Goal: Task Accomplishment & Management: Manage account settings

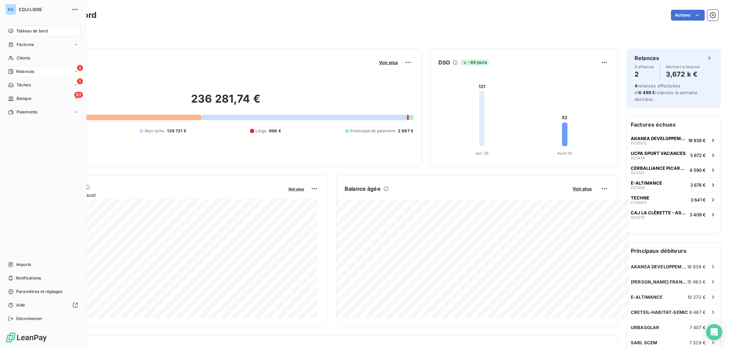
click at [16, 71] on div "Relances" at bounding box center [21, 72] width 26 height 6
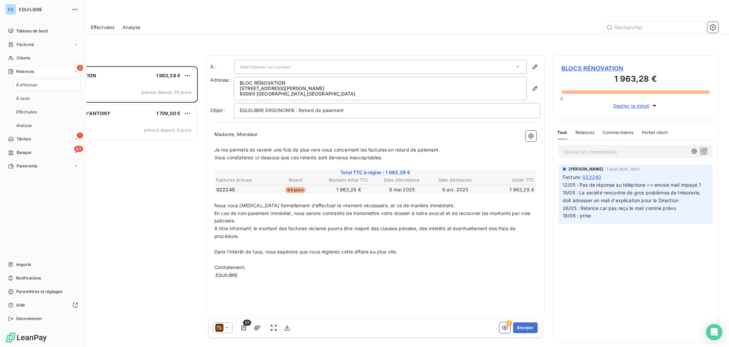
scroll to position [276, 160]
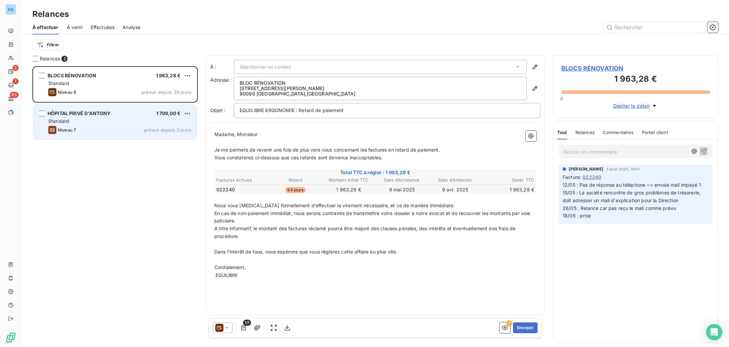
click at [141, 132] on div "Niveau 7 prévue depuis 3 jours" at bounding box center [119, 130] width 143 height 8
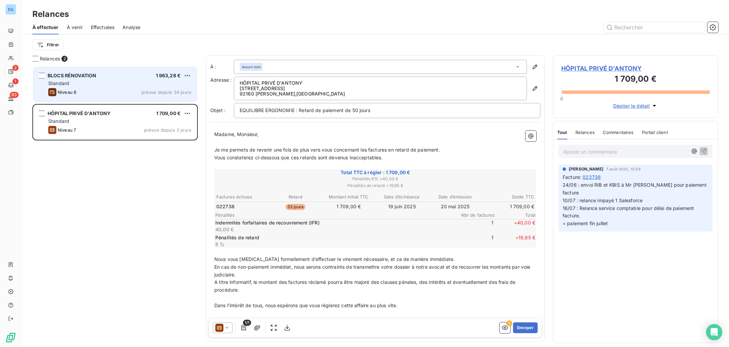
click at [127, 94] on div "Niveau 8 prévue depuis 34 jours" at bounding box center [119, 92] width 143 height 8
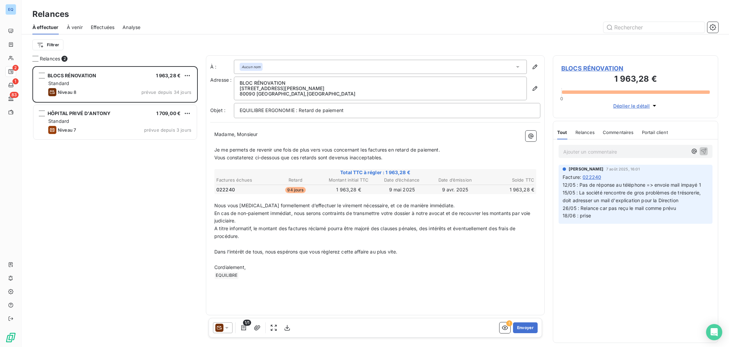
click at [160, 43] on div "Filtrer" at bounding box center [375, 44] width 686 height 13
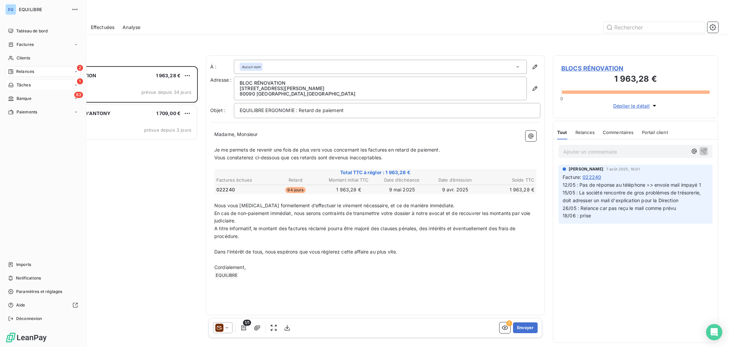
click at [9, 84] on icon at bounding box center [10, 85] width 5 height 4
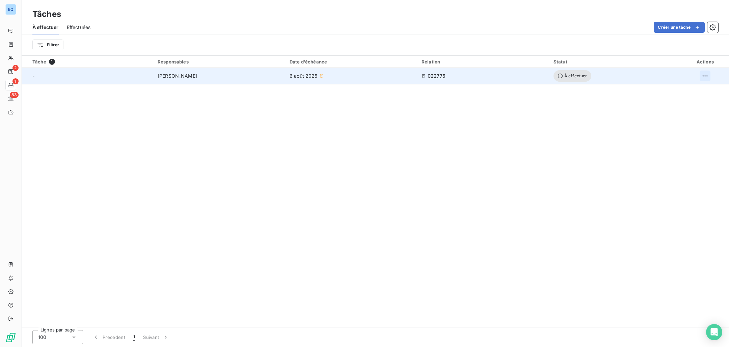
click at [704, 72] on html "EQ 2 1 83 Tâches À effectuer Effectuées Créer une tâche Filtrer Tâche 1 Respons…" at bounding box center [364, 173] width 729 height 347
click at [686, 94] on div "Supprimer la tâche" at bounding box center [679, 90] width 58 height 11
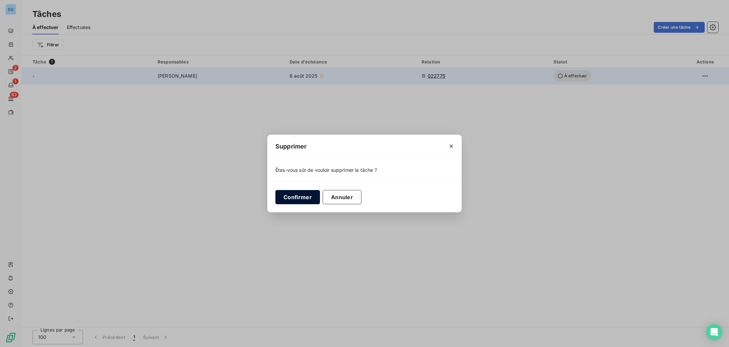
click at [296, 199] on button "Confirmer" at bounding box center [298, 197] width 45 height 14
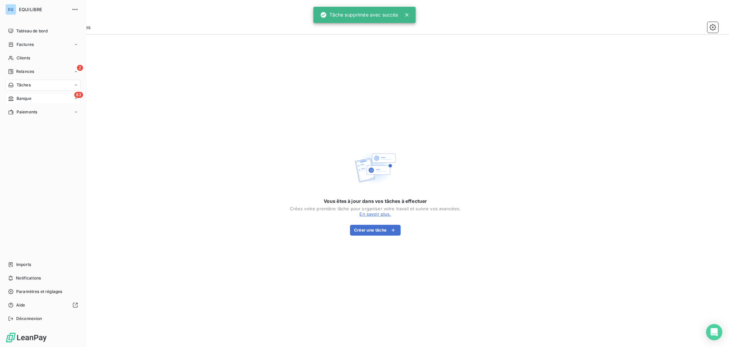
click at [16, 100] on div "Banque" at bounding box center [19, 99] width 23 height 6
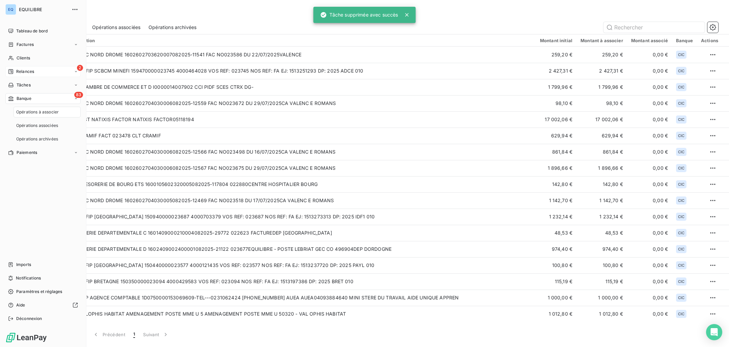
click at [23, 70] on span "Relances" at bounding box center [25, 72] width 18 height 6
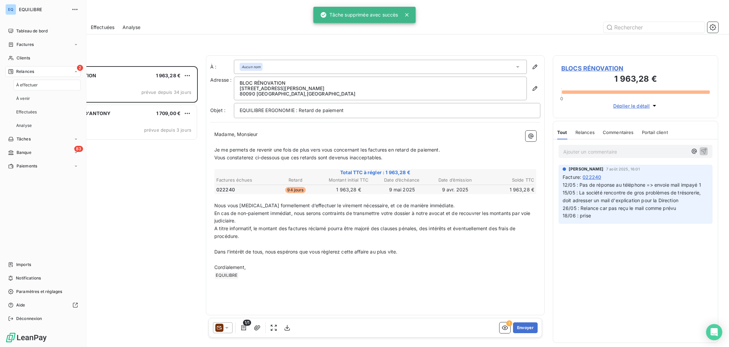
scroll to position [276, 160]
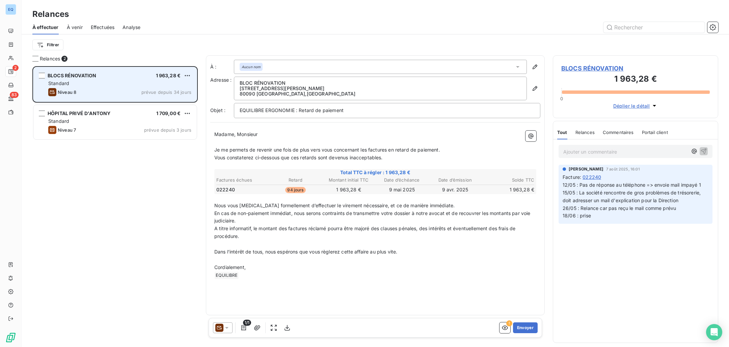
click at [122, 94] on div "Niveau 8 prévue depuis 34 jours" at bounding box center [119, 92] width 143 height 8
click at [45, 76] on div "grid" at bounding box center [42, 76] width 6 height 6
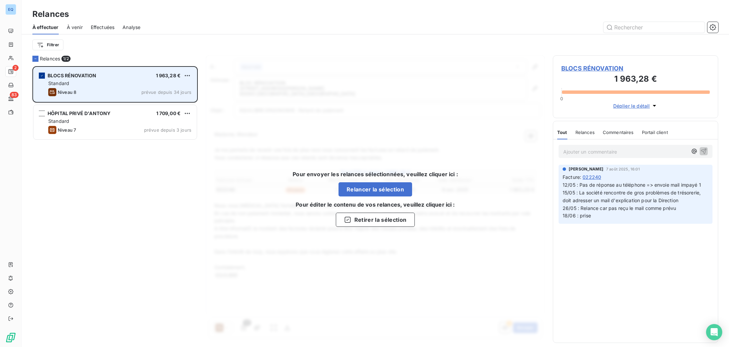
click at [45, 76] on div "grid" at bounding box center [42, 76] width 6 height 6
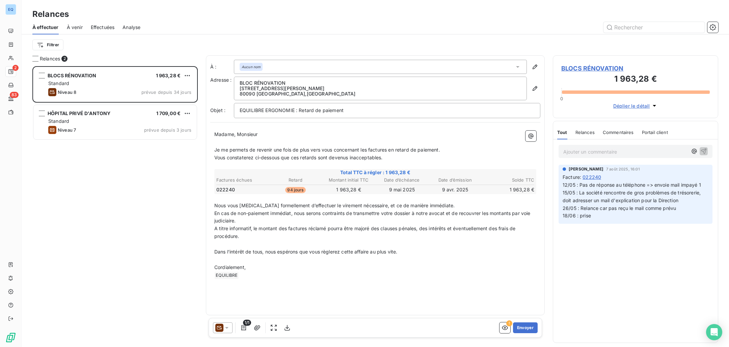
click at [385, 67] on div "Aucun nom" at bounding box center [380, 67] width 293 height 14
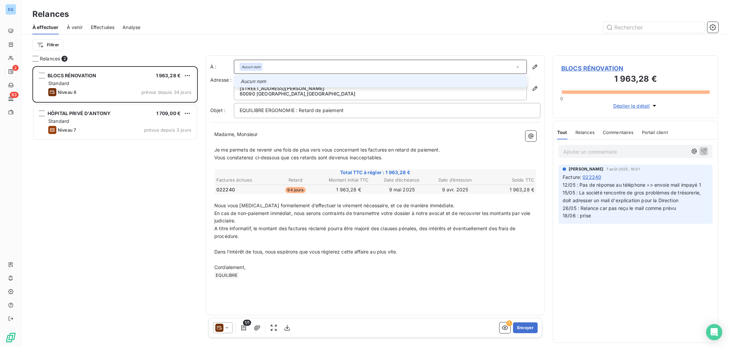
click at [259, 79] on em "Aucun nom" at bounding box center [253, 81] width 25 height 7
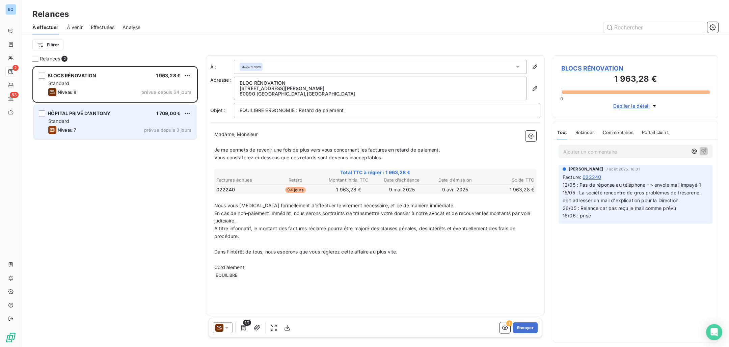
click at [97, 131] on div "Niveau 7 prévue depuis 3 jours" at bounding box center [119, 130] width 143 height 8
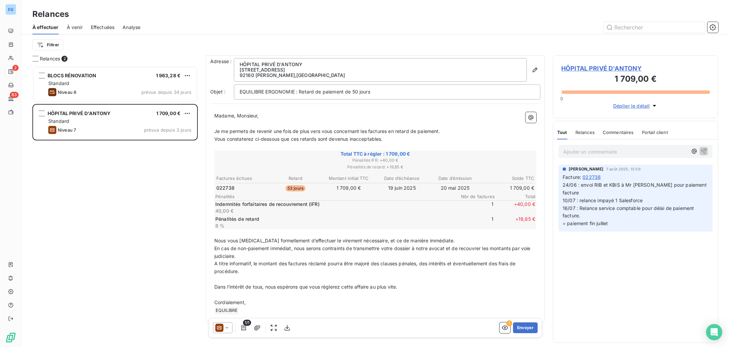
scroll to position [26, 0]
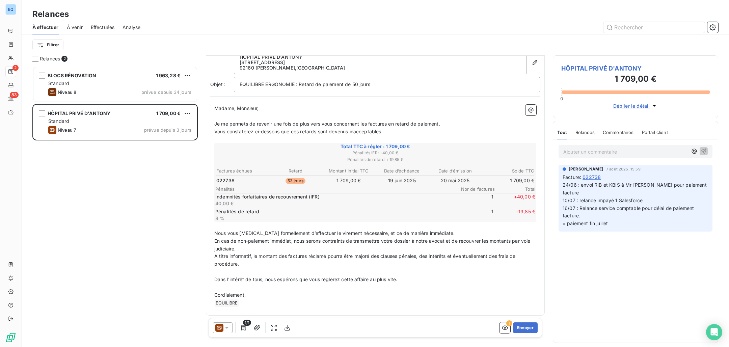
click at [89, 249] on div "BLOCS RÉNOVATION 1 963,28 € Standard Niveau 8 prévue depuis 34 jours HÔPITAL PR…" at bounding box center [114, 206] width 165 height 281
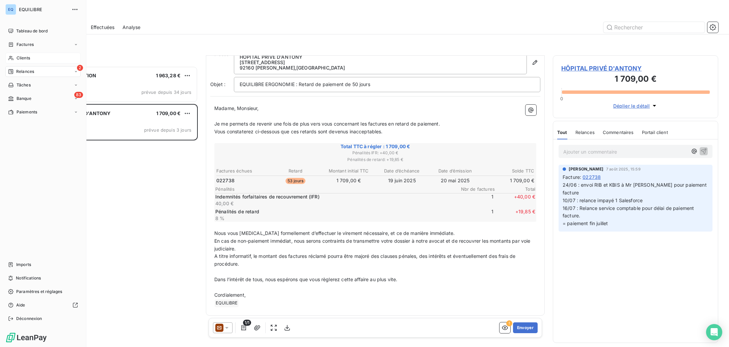
click at [28, 60] on span "Clients" at bounding box center [24, 58] width 14 height 6
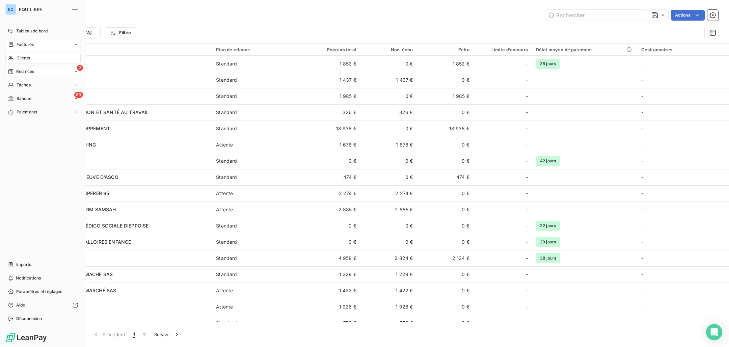
click at [33, 47] on span "Factures" at bounding box center [25, 45] width 17 height 6
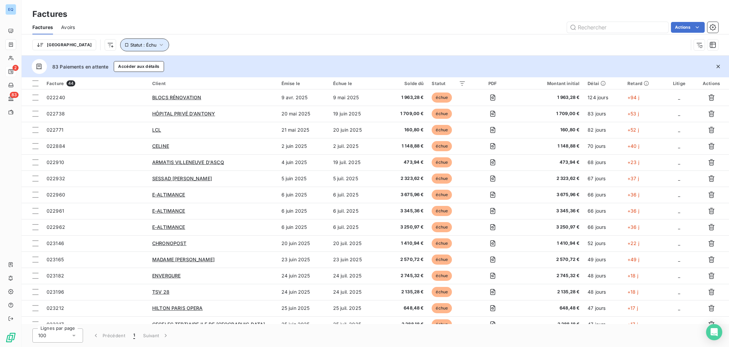
drag, startPoint x: 113, startPoint y: 47, endPoint x: 123, endPoint y: 46, distance: 9.8
click at [130, 47] on span "Statut : Échu" at bounding box center [143, 44] width 26 height 5
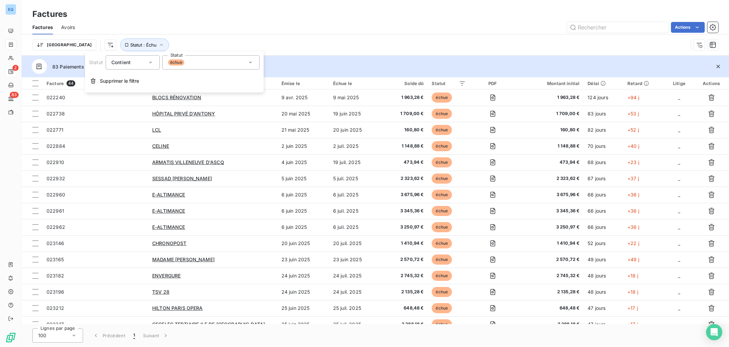
click at [202, 62] on div "échue" at bounding box center [210, 62] width 97 height 14
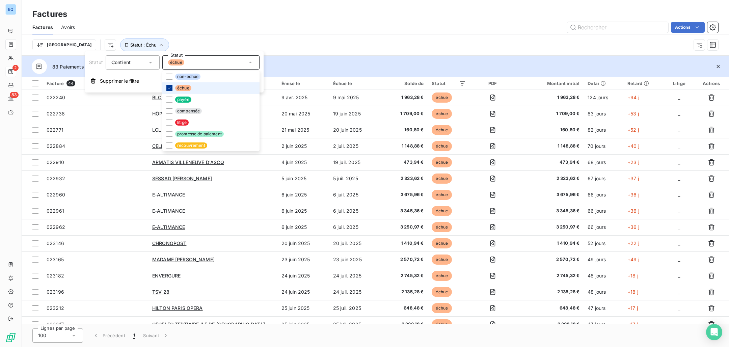
click at [168, 87] on icon at bounding box center [169, 88] width 4 height 4
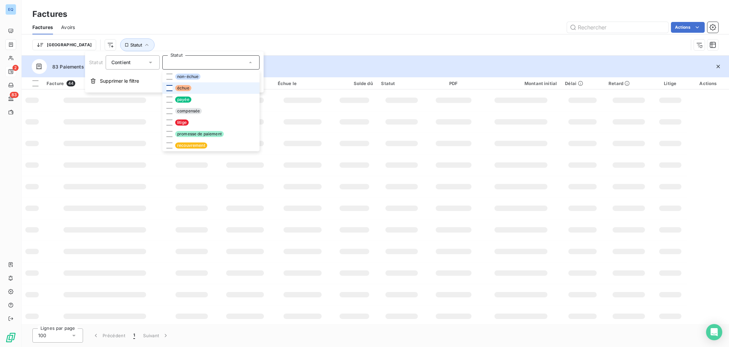
click at [202, 35] on div "Trier Statut" at bounding box center [375, 44] width 686 height 21
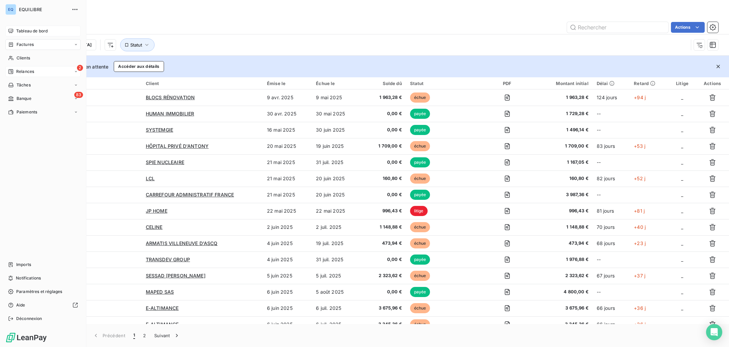
click at [22, 27] on div "Tableau de bord" at bounding box center [42, 31] width 75 height 11
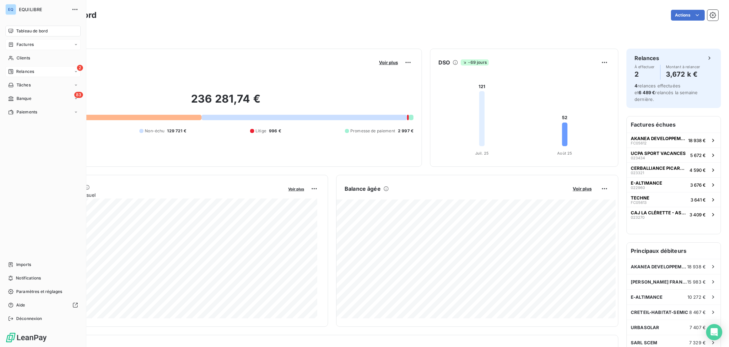
click at [23, 70] on span "Relances" at bounding box center [25, 72] width 18 height 6
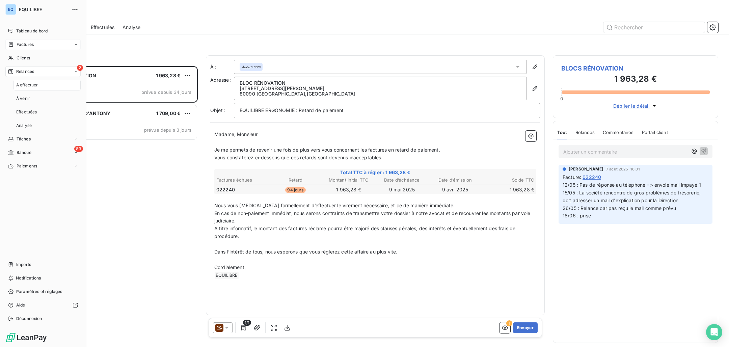
scroll to position [276, 160]
click at [28, 98] on span "À venir" at bounding box center [23, 99] width 14 height 6
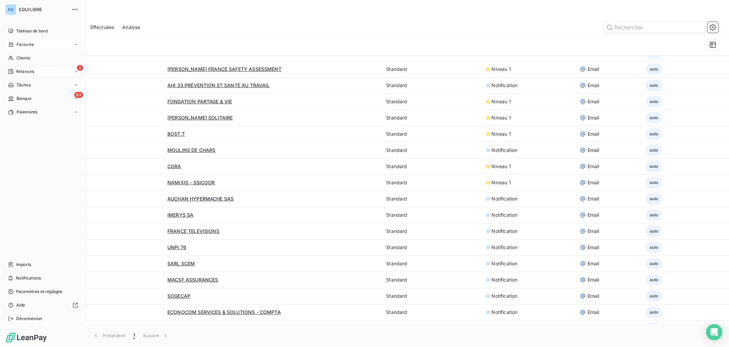
click at [33, 71] on span "Relances" at bounding box center [25, 72] width 18 height 6
click at [42, 113] on div "Effectuées" at bounding box center [47, 112] width 67 height 11
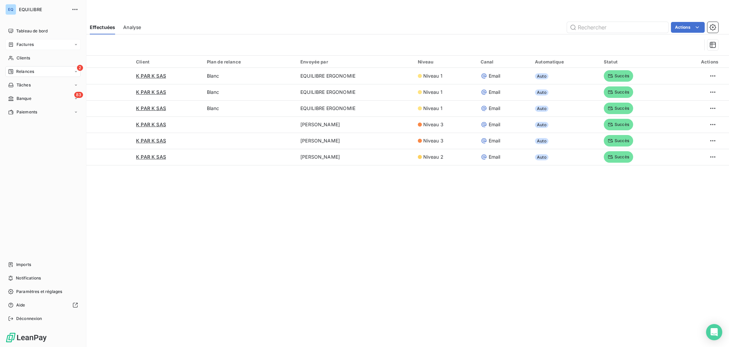
click at [74, 75] on div "2 Relances" at bounding box center [42, 71] width 75 height 11
click at [31, 70] on span "Relances" at bounding box center [25, 72] width 18 height 6
click at [34, 99] on div "À venir" at bounding box center [47, 98] width 67 height 11
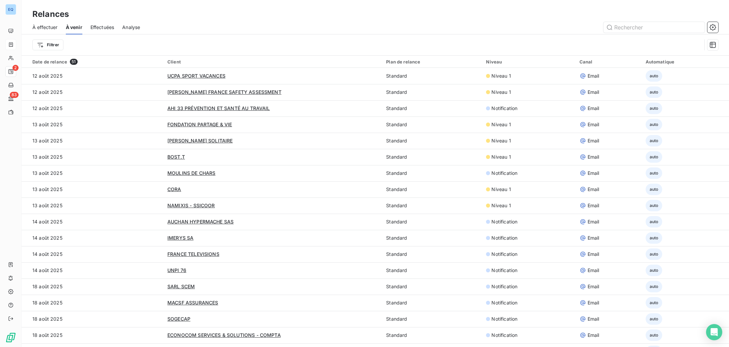
click at [57, 31] on div "À effectuer" at bounding box center [44, 27] width 25 height 14
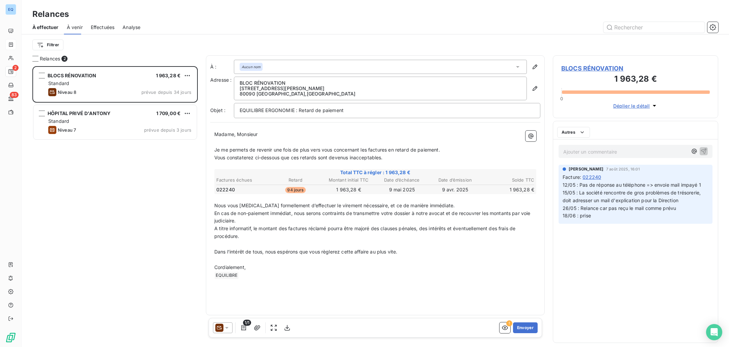
scroll to position [276, 160]
click at [101, 28] on span "Effectuées" at bounding box center [103, 27] width 24 height 7
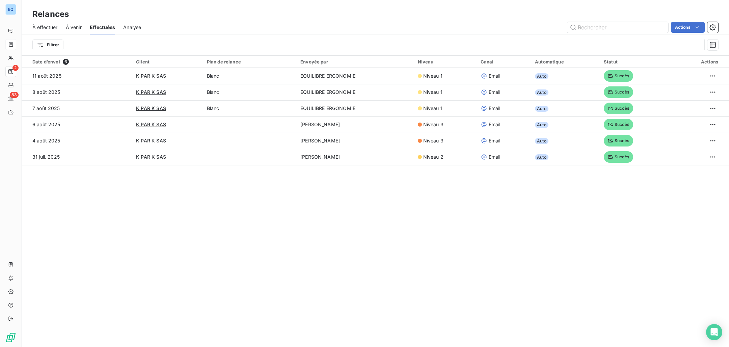
click at [141, 27] on div "À effectuer À venir Effectuées Analyse Actions" at bounding box center [376, 27] width 708 height 14
click at [138, 27] on span "Analyse" at bounding box center [132, 27] width 18 height 7
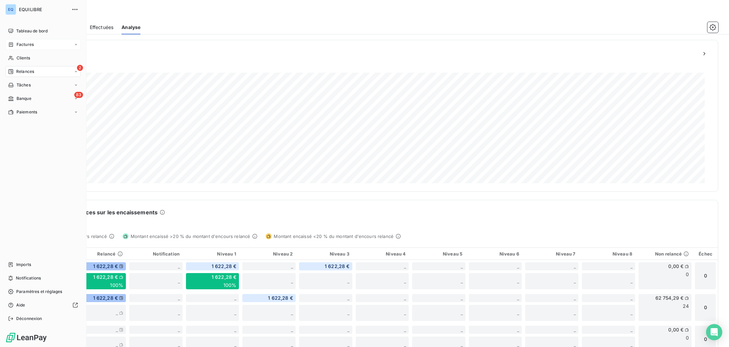
click at [24, 43] on span "Factures" at bounding box center [25, 45] width 17 height 6
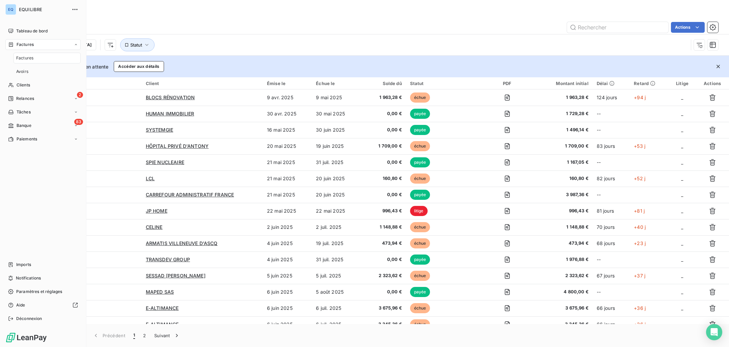
click at [27, 54] on div "Factures" at bounding box center [47, 58] width 67 height 11
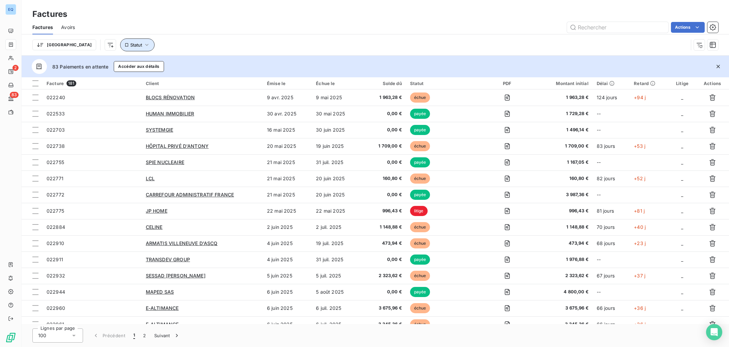
click at [120, 41] on button "Statut" at bounding box center [137, 44] width 34 height 13
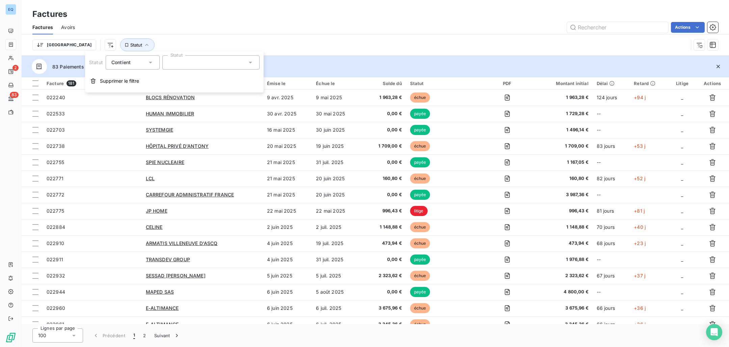
click at [166, 62] on div at bounding box center [210, 62] width 97 height 14
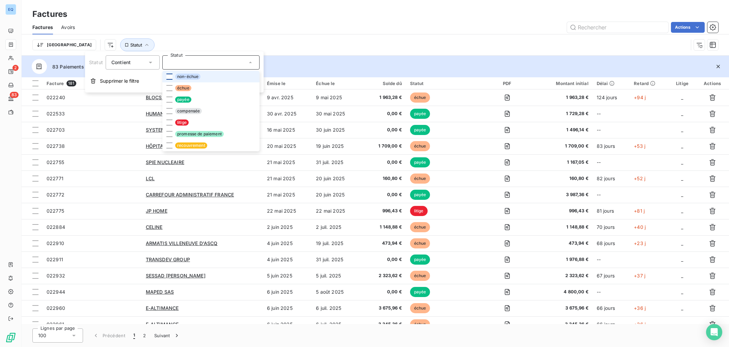
click at [168, 75] on div at bounding box center [169, 77] width 6 height 6
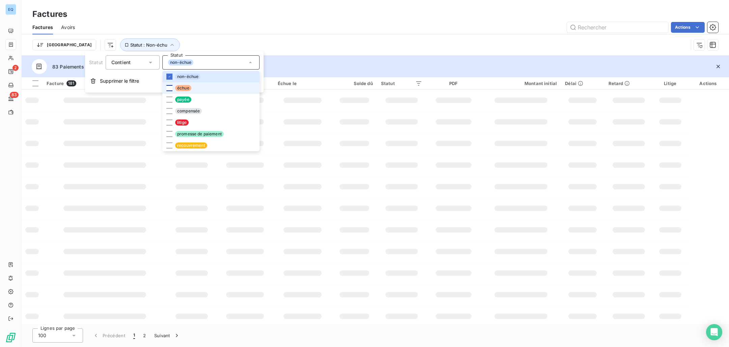
click at [169, 88] on div at bounding box center [169, 88] width 6 height 6
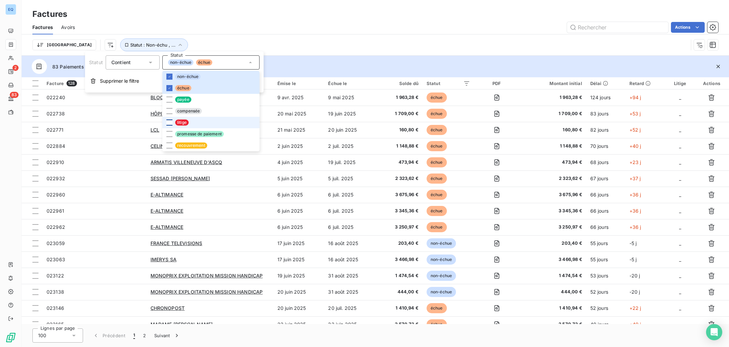
click at [167, 122] on div at bounding box center [169, 123] width 6 height 6
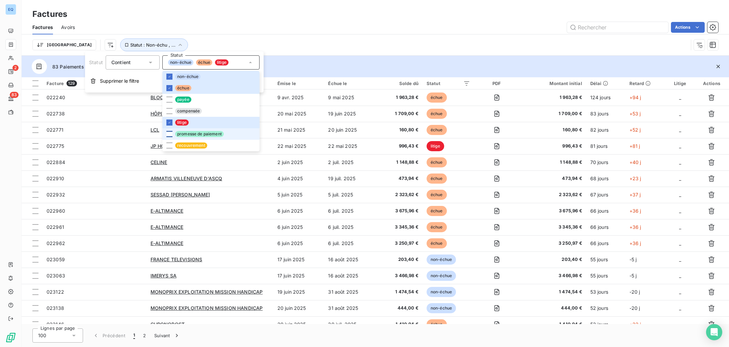
click at [170, 133] on div at bounding box center [169, 134] width 6 height 6
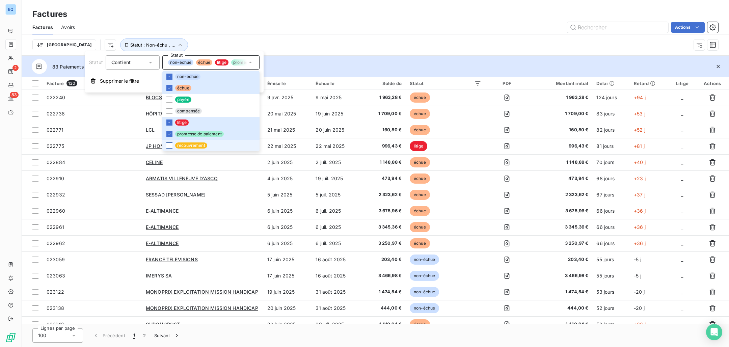
click at [170, 144] on div at bounding box center [169, 146] width 6 height 6
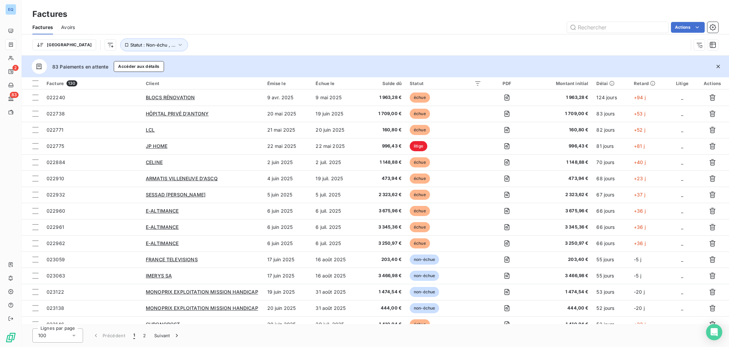
click at [289, 43] on div "Trier Statut : Non-échu , ..." at bounding box center [360, 44] width 656 height 13
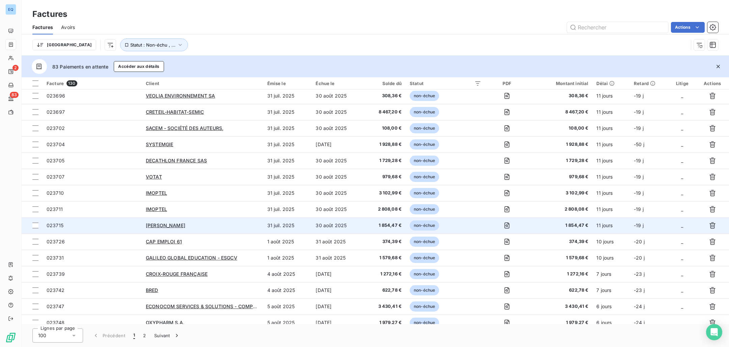
scroll to position [1386, 0]
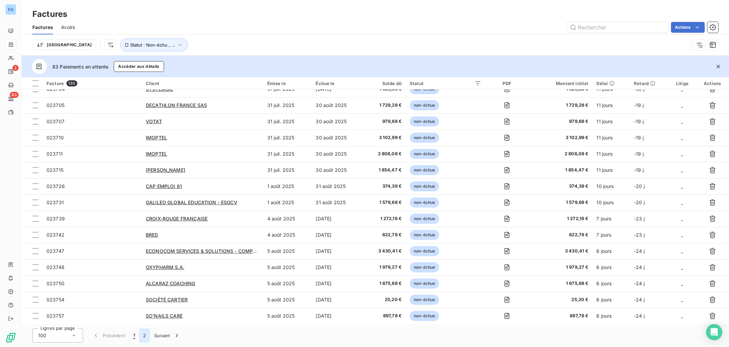
click at [144, 336] on button "2" at bounding box center [144, 336] width 11 height 14
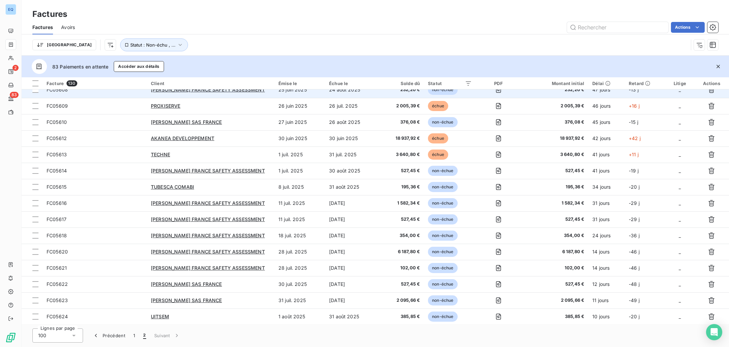
scroll to position [0, 0]
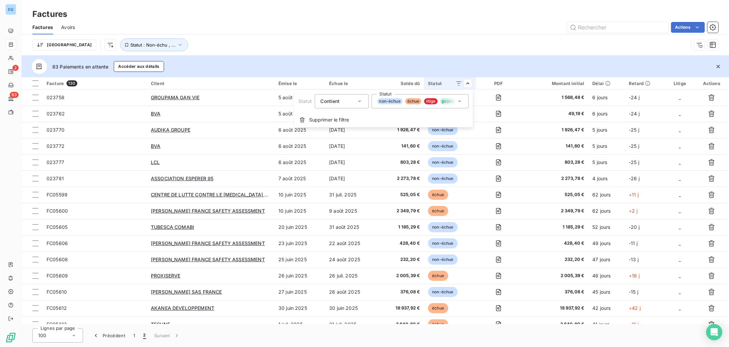
click at [413, 101] on span "échue" at bounding box center [414, 101] width 16 height 6
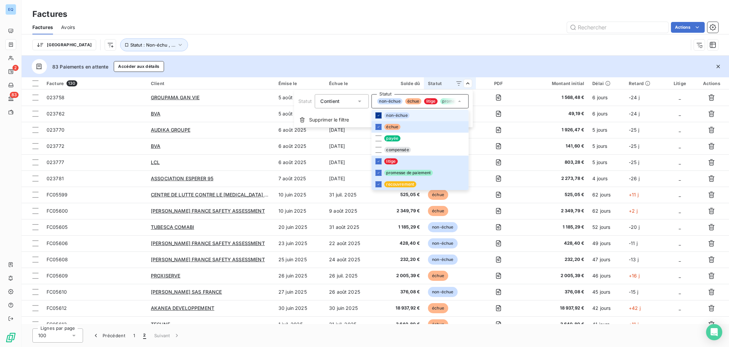
click at [379, 115] on icon at bounding box center [379, 115] width 2 height 1
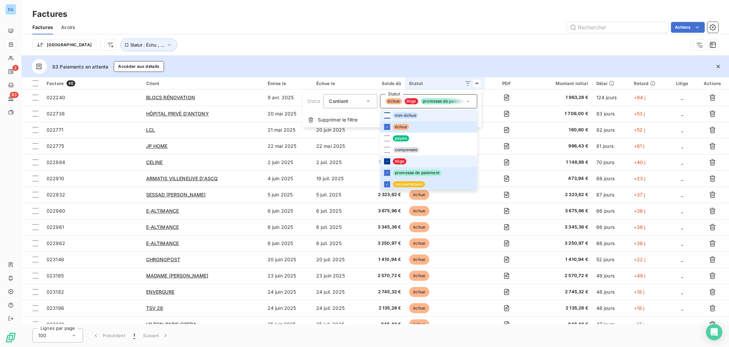
click at [384, 160] on div at bounding box center [387, 161] width 6 height 6
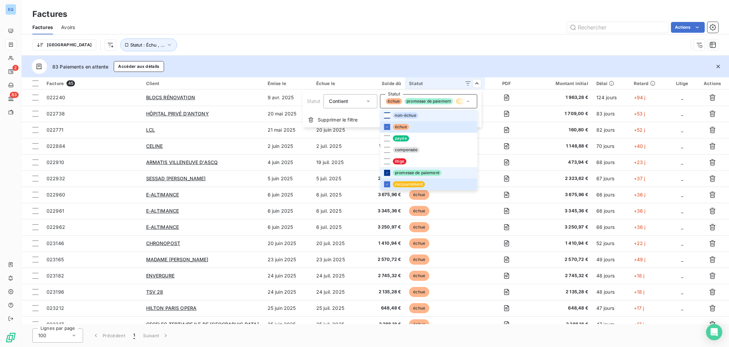
click at [386, 173] on icon at bounding box center [387, 173] width 4 height 4
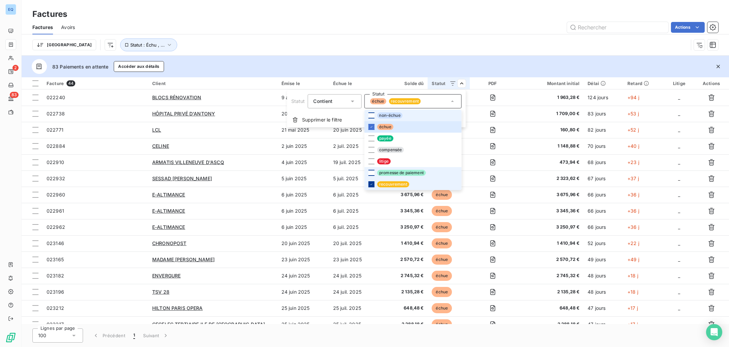
click at [370, 183] on icon at bounding box center [371, 184] width 4 height 4
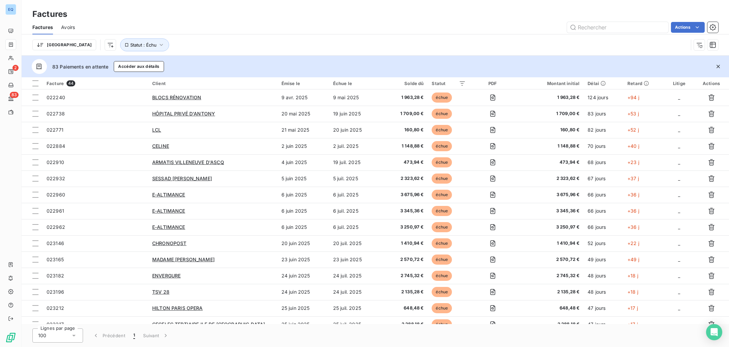
click at [390, 41] on html "EQ 2 83 Factures Factures Avoirs Actions Trier Statut : Échu 83 Paiements en at…" at bounding box center [364, 173] width 729 height 347
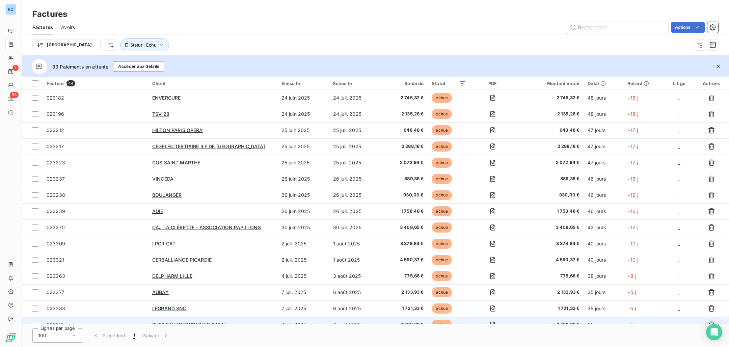
scroll to position [389, 0]
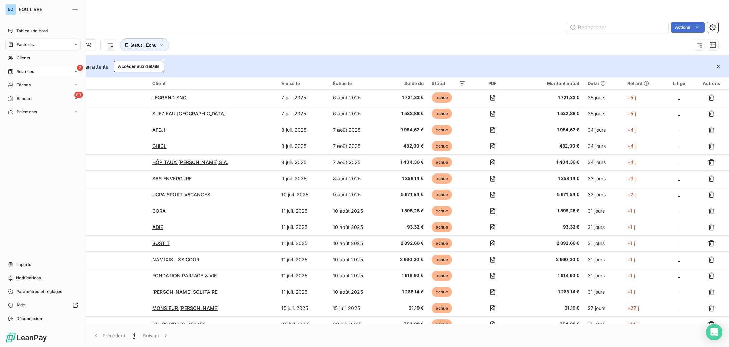
click at [16, 72] on div "Relances" at bounding box center [21, 72] width 26 height 6
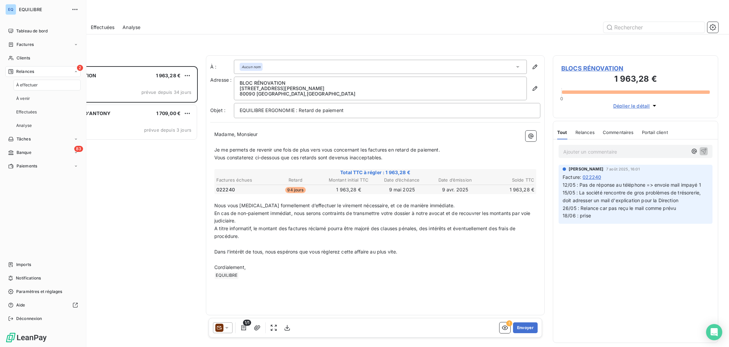
scroll to position [276, 160]
click at [25, 81] on div "À effectuer" at bounding box center [47, 85] width 67 height 11
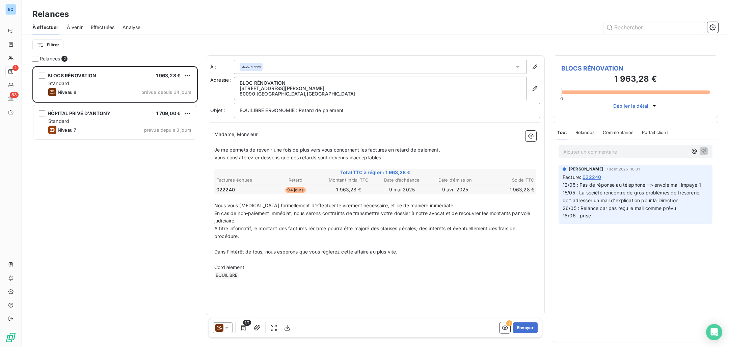
click at [72, 27] on span "À venir" at bounding box center [75, 27] width 16 height 7
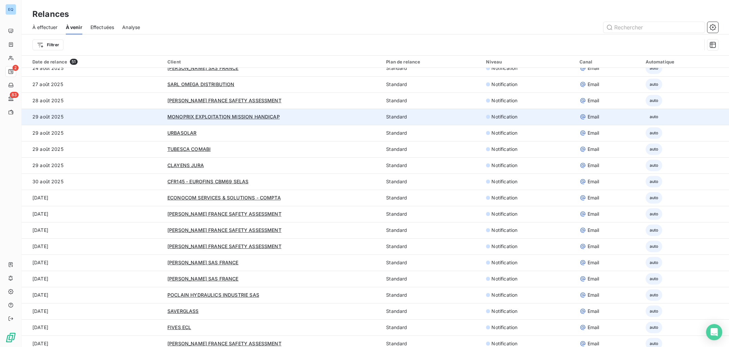
scroll to position [547, 0]
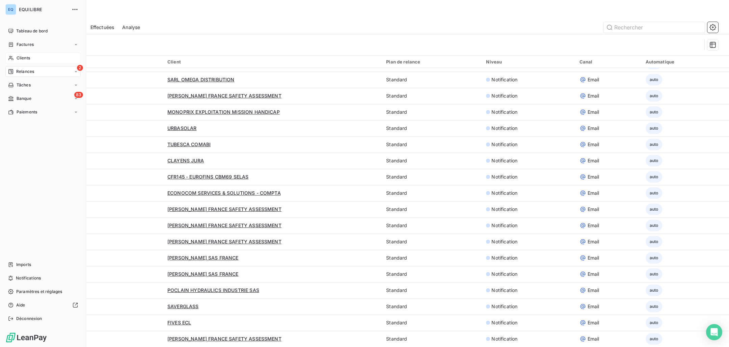
click at [19, 60] on span "Clients" at bounding box center [24, 58] width 14 height 6
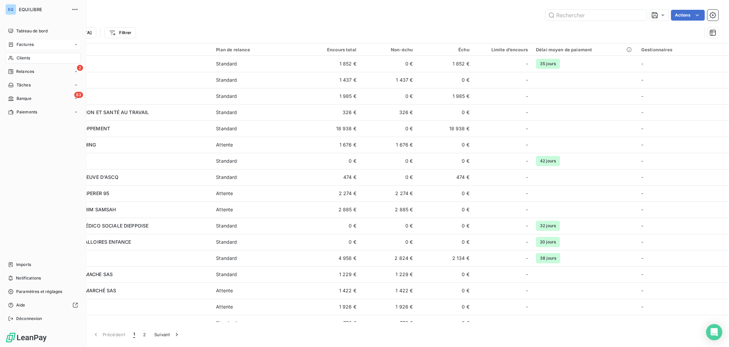
click at [20, 46] on span "Factures" at bounding box center [25, 45] width 17 height 6
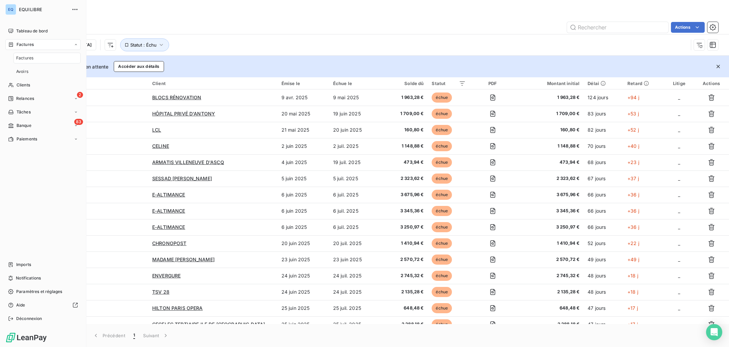
click at [24, 54] on div "Factures" at bounding box center [47, 58] width 67 height 11
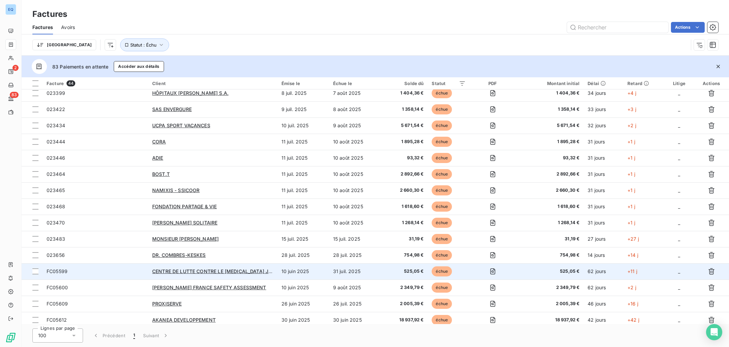
scroll to position [478, 0]
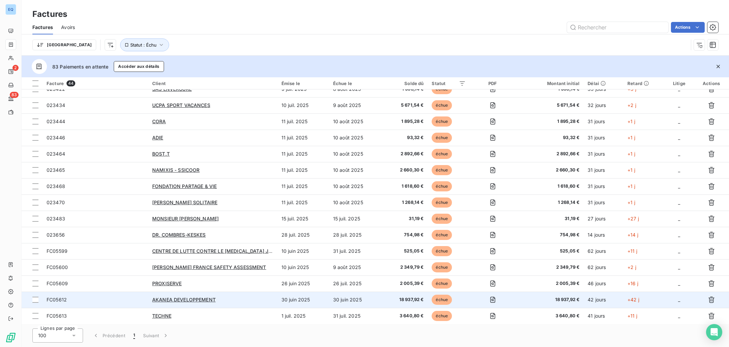
click at [247, 301] on div "AKANEA DEVELOPPEMENT" at bounding box center [212, 299] width 121 height 7
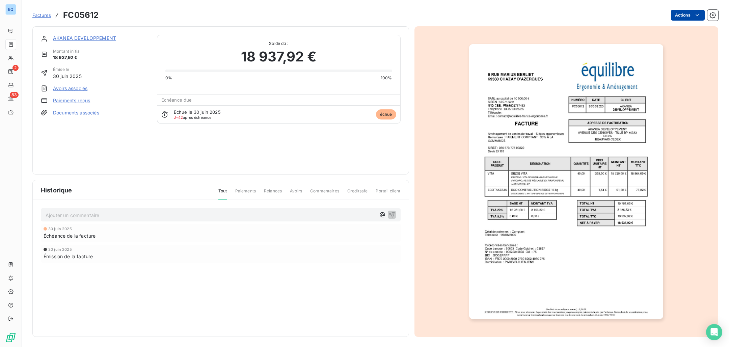
click at [677, 14] on html "EQ 2 83 Factures FC05612 Actions AKANEA DEVELOPPEMENT Montant initial 18 937,92…" at bounding box center [364, 173] width 729 height 347
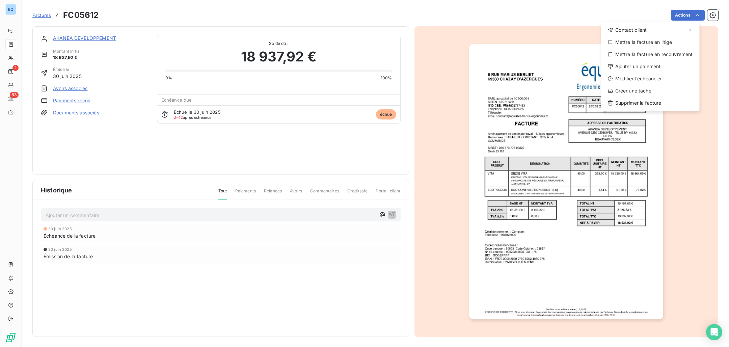
click at [570, 20] on html "EQ 2 83 Factures FC05612 Actions Contact client Mettre la facture en litige Met…" at bounding box center [364, 173] width 729 height 347
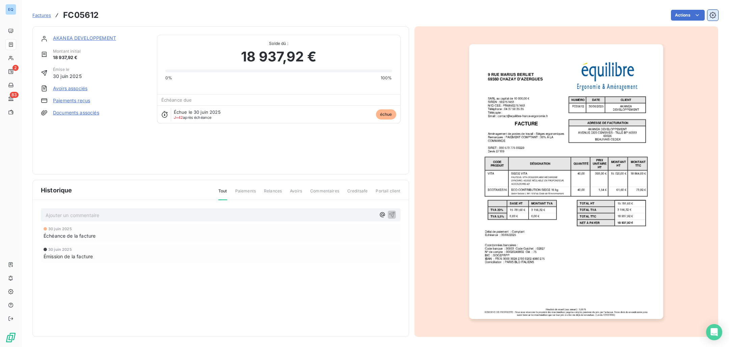
click at [710, 15] on icon "button" at bounding box center [713, 15] width 7 height 7
click at [75, 38] on link "AKANEA DEVELOPPEMENT" at bounding box center [84, 38] width 63 height 6
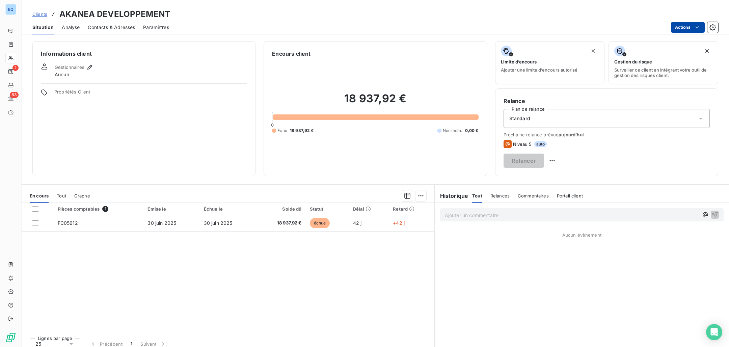
click at [682, 30] on html "EQ 2 83 Clients AKANEA DEVELOPPEMENT Situation Analyse Contacts & Adresses Para…" at bounding box center [364, 173] width 729 height 347
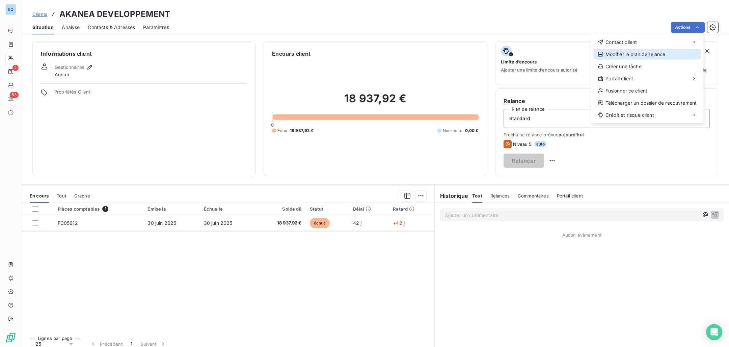
click at [669, 53] on div "Modifier le plan de relance" at bounding box center [647, 54] width 107 height 11
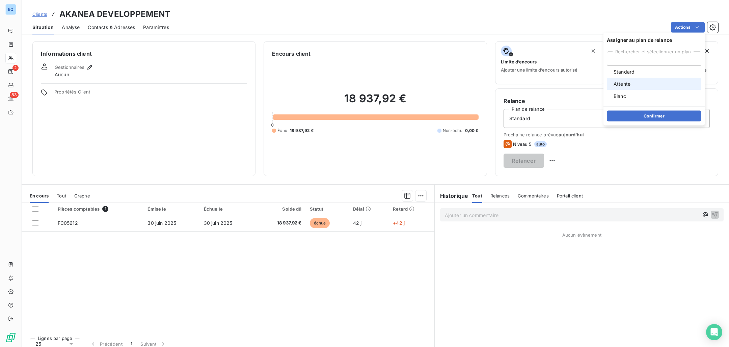
click at [631, 85] on span "Attente" at bounding box center [622, 84] width 17 height 7
click at [645, 114] on button "Confirmer" at bounding box center [654, 116] width 95 height 11
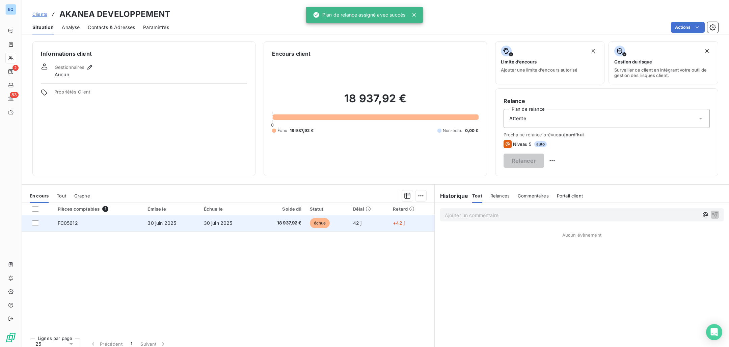
click at [183, 221] on td "30 juin 2025" at bounding box center [172, 223] width 56 height 16
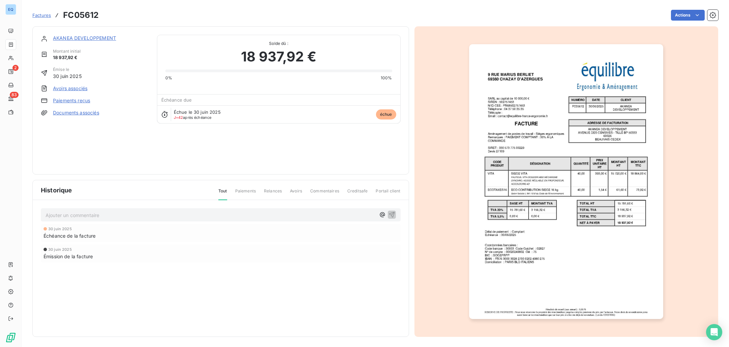
click at [268, 215] on p "Ajouter un commentaire ﻿" at bounding box center [211, 215] width 330 height 8
click at [263, 214] on p "Ajouter un commentaire ﻿" at bounding box center [211, 215] width 330 height 8
click at [389, 214] on icon "button" at bounding box center [392, 215] width 6 height 6
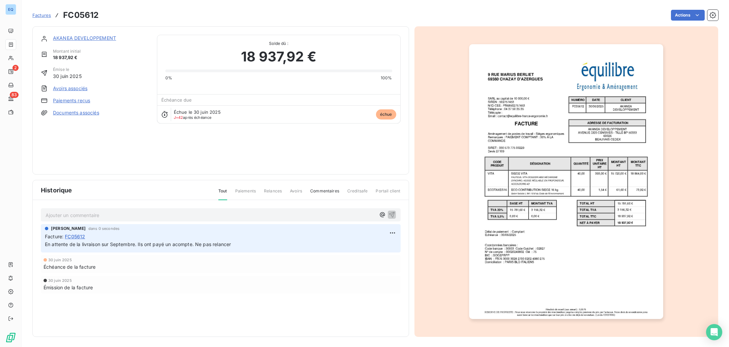
click at [326, 291] on div "[DATE] Émission de la facture" at bounding box center [221, 285] width 360 height 18
click at [683, 11] on html "EQ 2 83 Factures FC05612 Actions AKANEA DEVELOPPEMENT Montant initial 18 937,92…" at bounding box center [364, 173] width 729 height 347
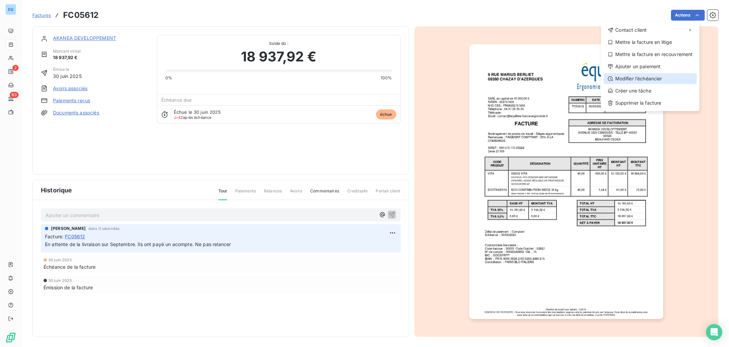
click at [654, 77] on div "Modifier l’échéancier" at bounding box center [650, 78] width 93 height 11
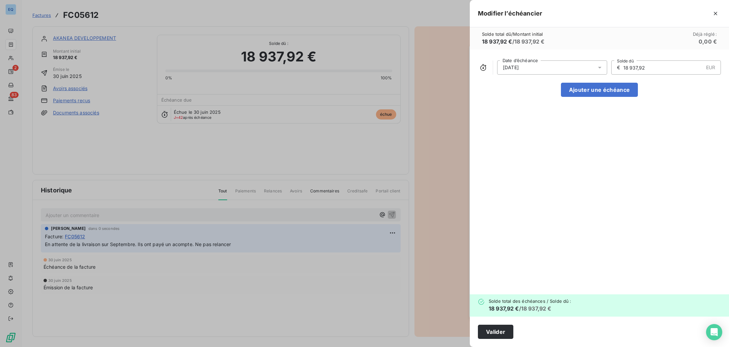
click at [519, 65] on span "[DATE]" at bounding box center [511, 67] width 16 height 7
click at [592, 96] on icon "Go to next month" at bounding box center [593, 94] width 3 height 5
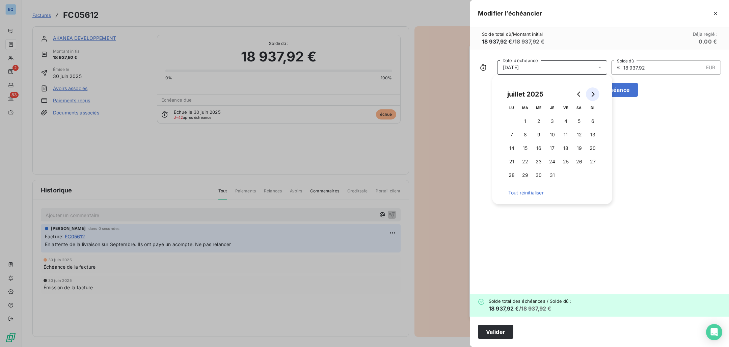
click at [592, 96] on icon "Go to next month" at bounding box center [593, 94] width 3 height 5
click at [523, 177] on button "30" at bounding box center [526, 176] width 14 height 14
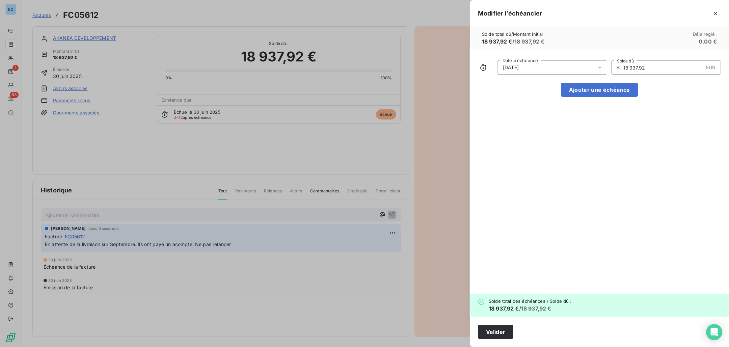
click at [626, 138] on div "[DATE] Date d’échéance € 18 937,92 EUR Solde dû Ajouter une échéance" at bounding box center [599, 172] width 259 height 245
click at [609, 94] on button "Ajouter une échéance" at bounding box center [599, 90] width 77 height 14
type input "9 468,96"
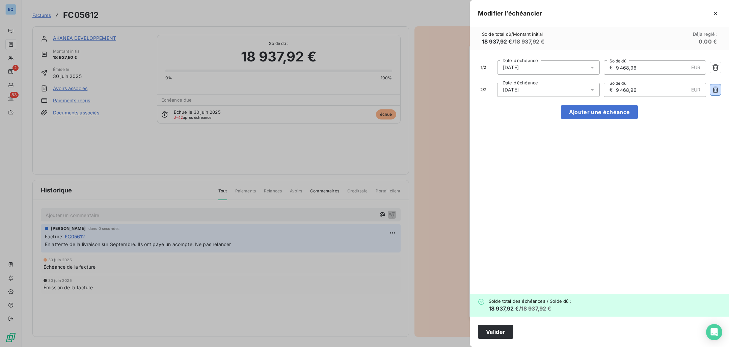
click at [714, 88] on icon "button" at bounding box center [716, 89] width 7 height 7
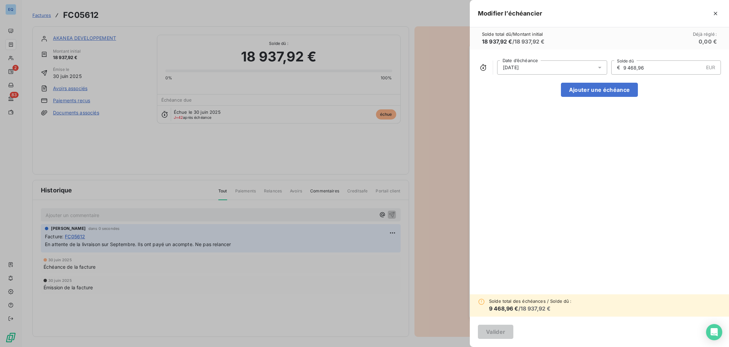
click at [539, 171] on div "[DATE] Date d’échéance € 9 468,96 EUR Solde dû Ajouter une échéance" at bounding box center [599, 172] width 259 height 245
click at [716, 15] on icon "button" at bounding box center [716, 13] width 7 height 7
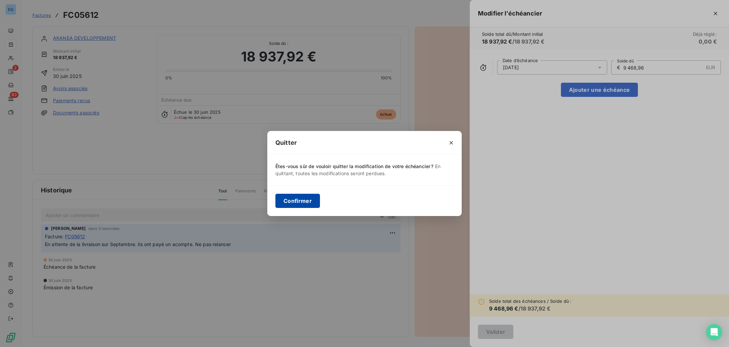
click at [313, 201] on button "Confirmer" at bounding box center [298, 201] width 45 height 14
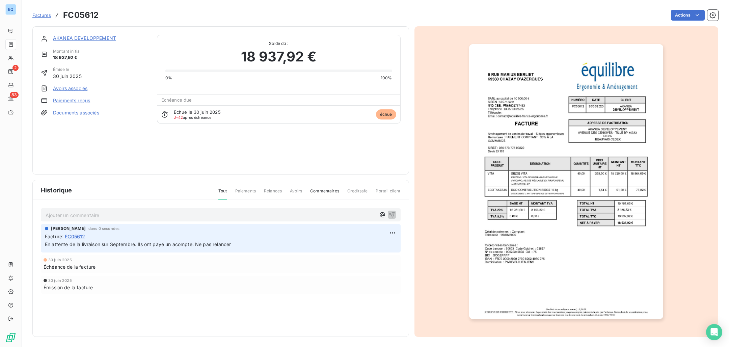
click at [692, 9] on div "Factures FC05612 Actions" at bounding box center [375, 15] width 686 height 14
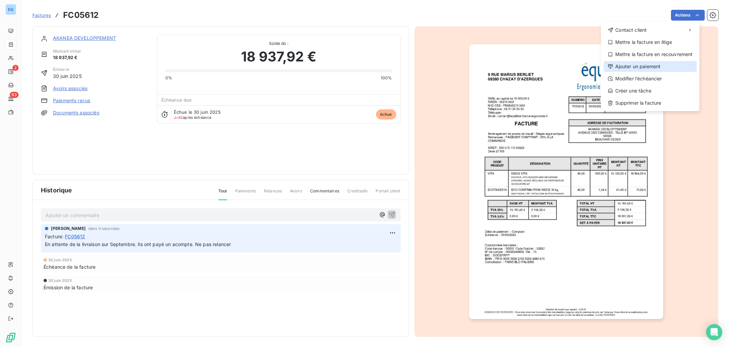
click at [652, 68] on div "Ajouter un paiement" at bounding box center [650, 66] width 93 height 11
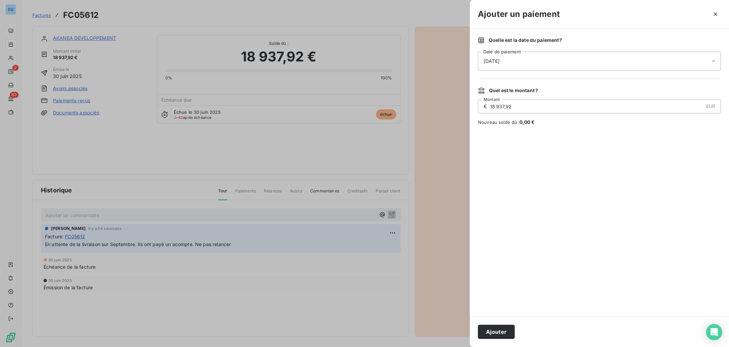
click at [499, 59] on span "[DATE]" at bounding box center [492, 61] width 16 height 7
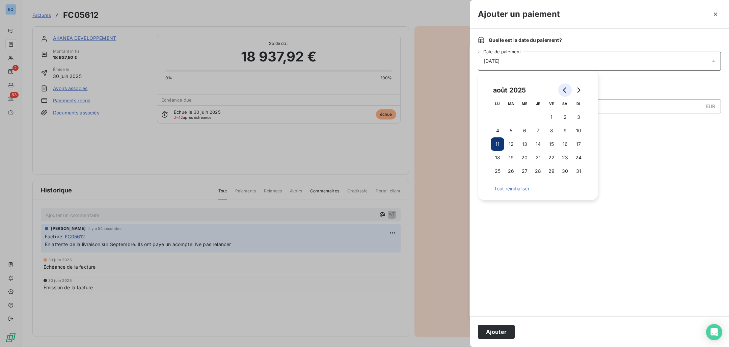
click at [566, 87] on button "Go to previous month" at bounding box center [566, 90] width 14 height 14
click at [515, 143] on button "15" at bounding box center [511, 144] width 14 height 14
click at [630, 145] on div at bounding box center [599, 221] width 243 height 175
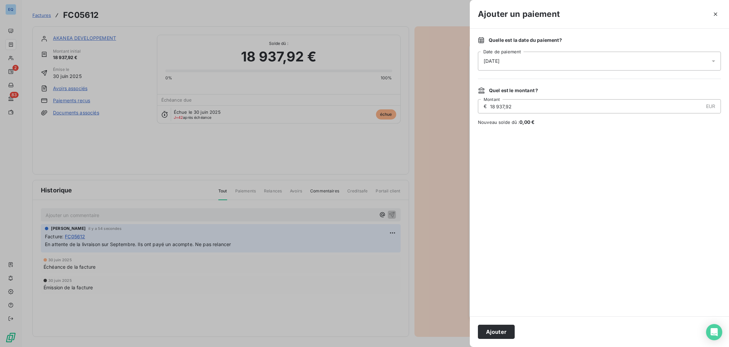
drag, startPoint x: 517, startPoint y: 106, endPoint x: 500, endPoint y: 99, distance: 18.6
click at [500, 99] on div "€ 18 937,92 EUR Montant" at bounding box center [599, 106] width 243 height 14
type input "5 681,38"
click at [545, 178] on div at bounding box center [599, 221] width 243 height 175
click at [496, 338] on button "Ajouter" at bounding box center [496, 332] width 37 height 14
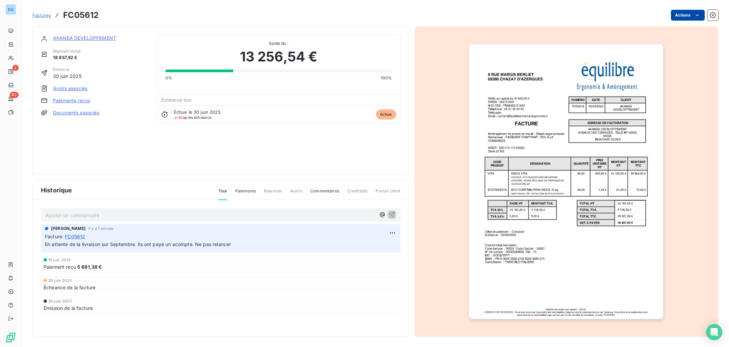
click at [669, 15] on html "EQ 2 83 Factures FC05612 Actions AKANEA DEVELOPPEMENT Montant initial 18 937,92…" at bounding box center [364, 173] width 729 height 347
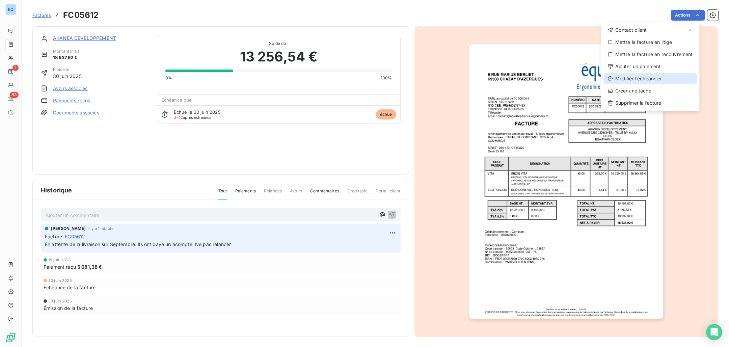
click at [643, 76] on div "Modifier l’échéancier" at bounding box center [650, 78] width 93 height 11
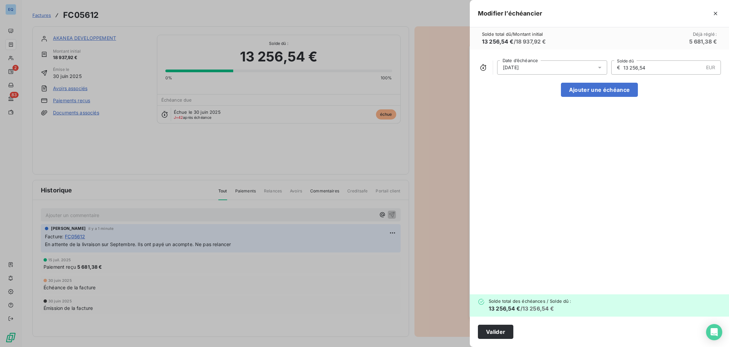
click at [543, 65] on div "[DATE]" at bounding box center [552, 67] width 110 height 14
click at [590, 91] on button "Go to next month" at bounding box center [593, 94] width 14 height 14
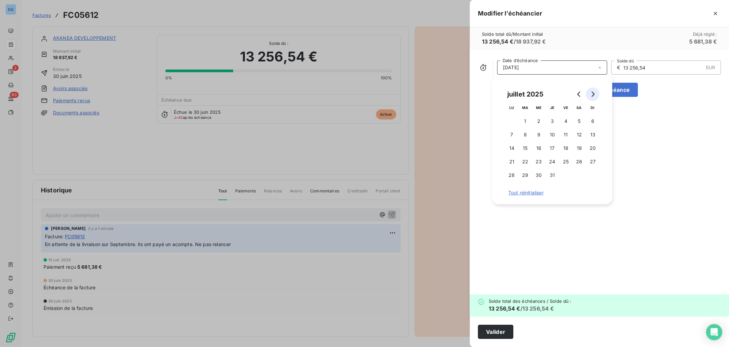
click at [591, 91] on button "Go to next month" at bounding box center [593, 94] width 14 height 14
click at [525, 178] on button "30" at bounding box center [526, 176] width 14 height 14
click at [623, 172] on div "[DATE] Date d’échéance € 13 256,54 EUR Solde dû Ajouter une échéance" at bounding box center [599, 172] width 259 height 245
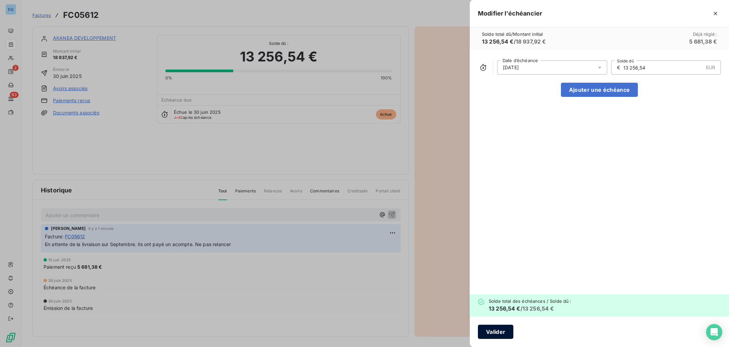
click at [502, 335] on button "Valider" at bounding box center [495, 332] width 35 height 14
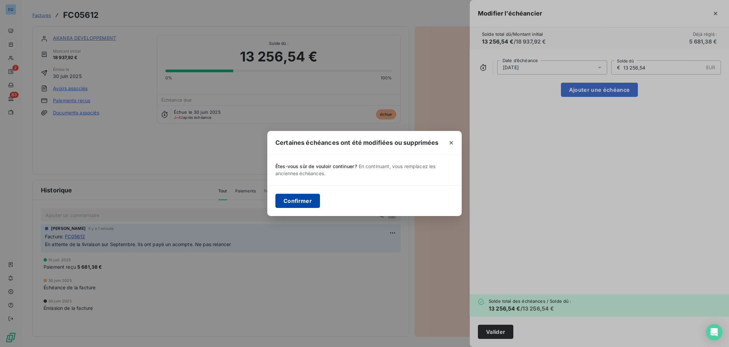
click at [289, 201] on button "Confirmer" at bounding box center [298, 201] width 45 height 14
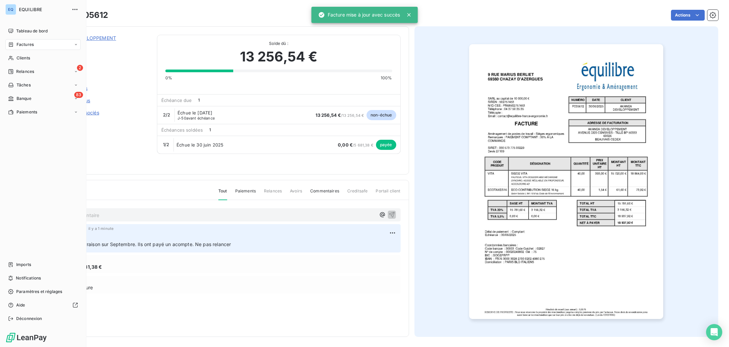
click at [30, 49] on div "Factures" at bounding box center [42, 44] width 75 height 11
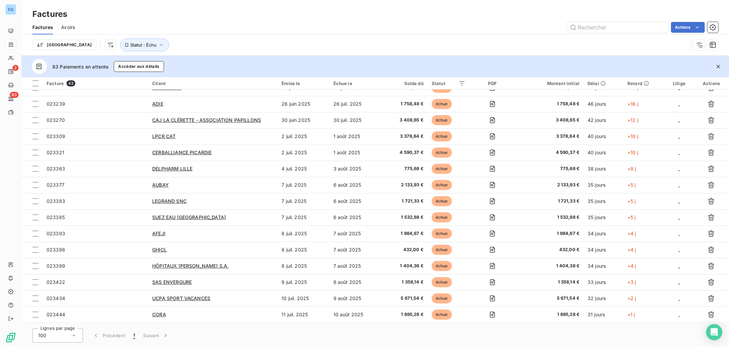
scroll to position [226, 0]
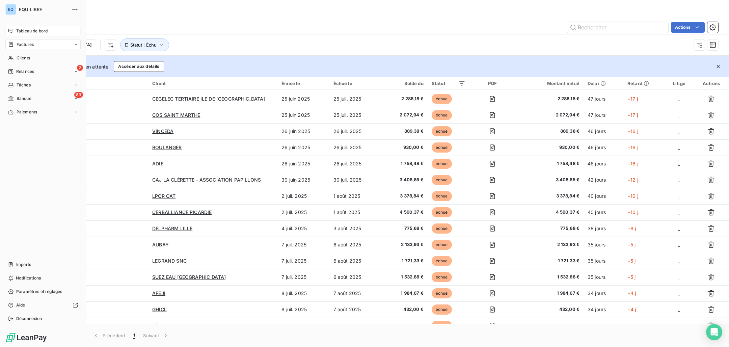
drag, startPoint x: 15, startPoint y: 35, endPoint x: 17, endPoint y: 32, distance: 3.9
click at [15, 35] on div "Tableau de bord" at bounding box center [42, 31] width 75 height 11
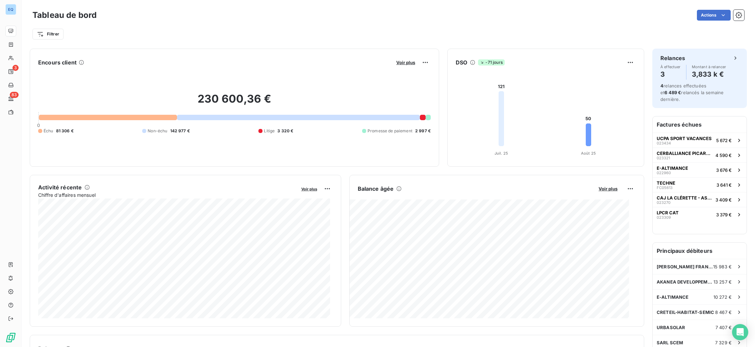
click at [425, 118] on div at bounding box center [427, 117] width 5 height 5
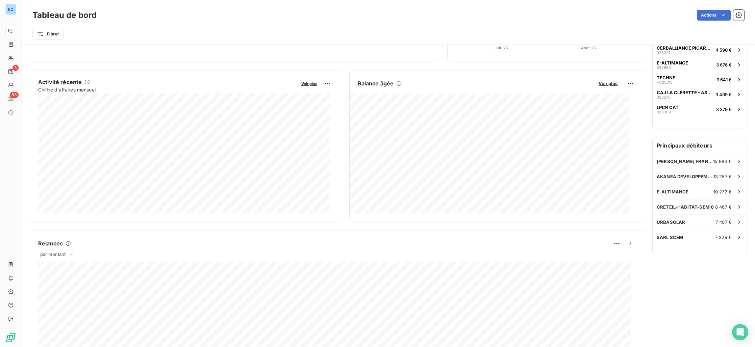
scroll to position [49, 0]
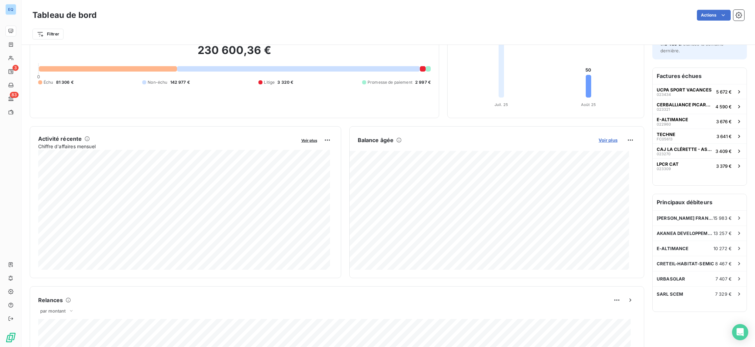
click at [601, 142] on span "Voir plus" at bounding box center [607, 139] width 19 height 5
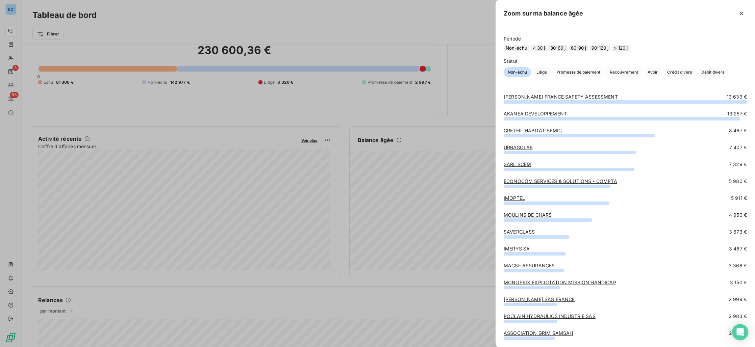
click at [539, 100] on link "[PERSON_NAME] FRANCE SAFETY ASSESSMENT" at bounding box center [560, 97] width 114 height 6
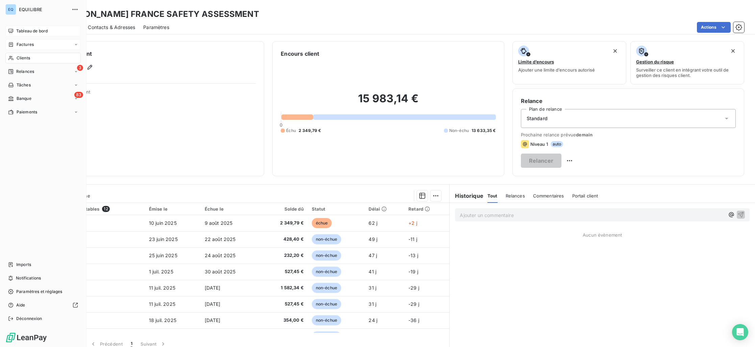
click at [20, 44] on span "Factures" at bounding box center [25, 45] width 17 height 6
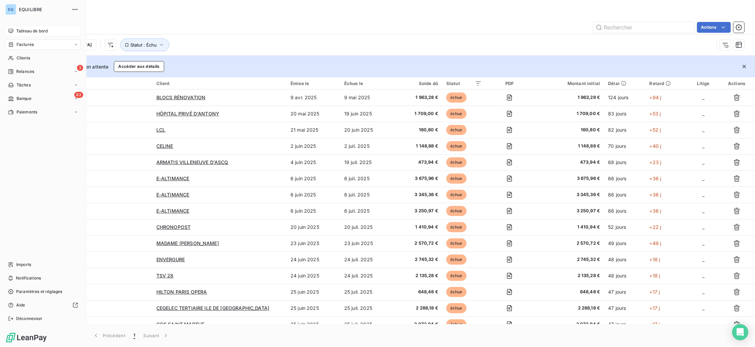
click at [22, 31] on span "Tableau de bord" at bounding box center [31, 31] width 31 height 6
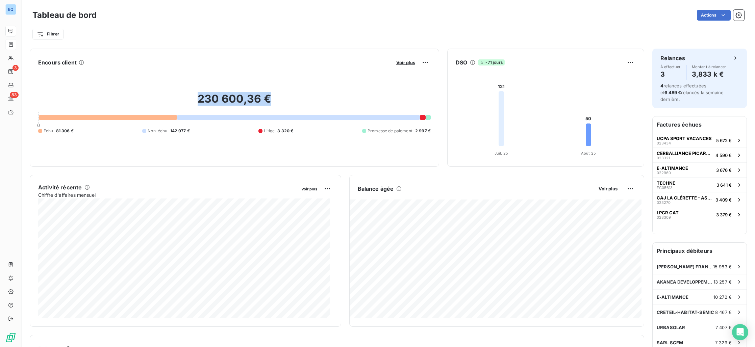
drag, startPoint x: 197, startPoint y: 101, endPoint x: 277, endPoint y: 98, distance: 80.4
click at [277, 98] on h2 "230 600,36 €" at bounding box center [234, 102] width 392 height 20
click at [163, 145] on div "230 600,36 € 0 Échu 81 306 € Non-échu 142 977 € Litige 3 320 € Promesse de paie…" at bounding box center [234, 113] width 392 height 90
drag, startPoint x: 199, startPoint y: 100, endPoint x: 271, endPoint y: 94, distance: 73.1
click at [271, 94] on h2 "230 600,36 €" at bounding box center [234, 102] width 392 height 20
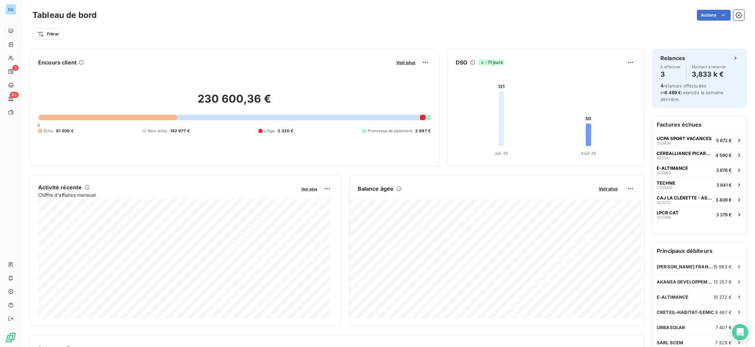
click at [351, 38] on div "Filtrer" at bounding box center [387, 34] width 711 height 13
drag, startPoint x: 74, startPoint y: 129, endPoint x: 56, endPoint y: 130, distance: 18.3
click at [56, 130] on div "Échu 81 306 € Non-échu 142 977 € Litige 3 320 € Promesse de paiement 2 997 €" at bounding box center [234, 130] width 392 height 6
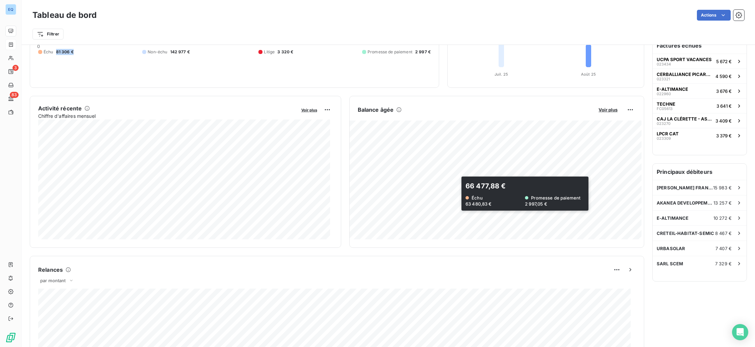
scroll to position [78, 0]
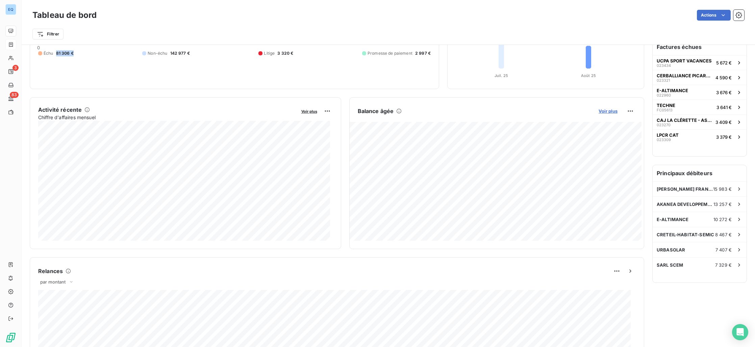
click at [603, 111] on span "Voir plus" at bounding box center [607, 110] width 19 height 5
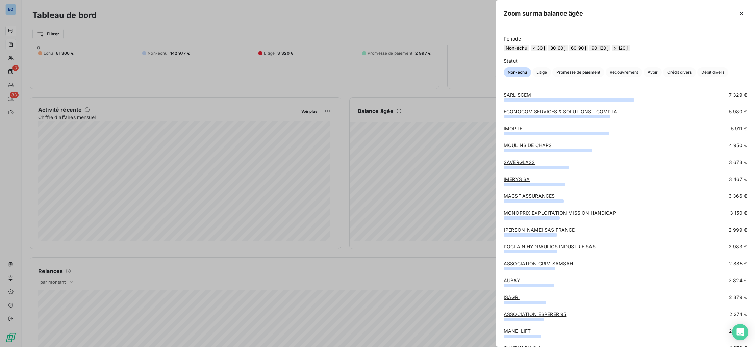
scroll to position [0, 0]
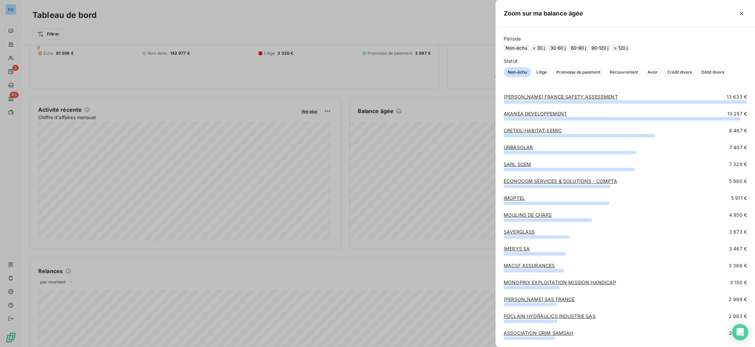
click at [552, 100] on link "[PERSON_NAME] FRANCE SAFETY ASSESSMENT" at bounding box center [560, 97] width 114 height 6
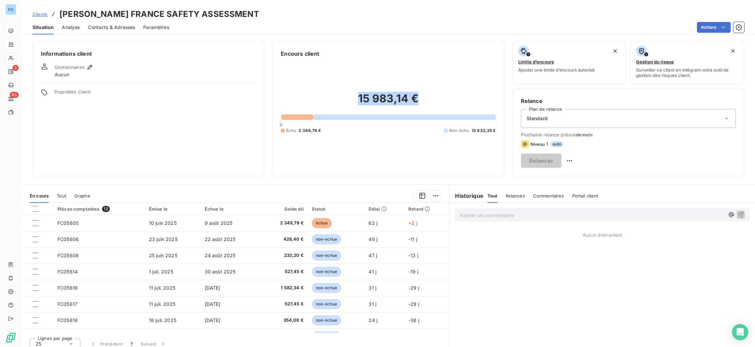
drag, startPoint x: 356, startPoint y: 99, endPoint x: 418, endPoint y: 100, distance: 62.8
click at [418, 100] on h2 "15 983,14 €" at bounding box center [388, 102] width 215 height 20
drag, startPoint x: 296, startPoint y: 131, endPoint x: 330, endPoint y: 130, distance: 33.8
click at [328, 130] on div "Échu 2 349,79 € Non-échu 13 633,35 €" at bounding box center [388, 131] width 215 height 6
drag, startPoint x: 357, startPoint y: 102, endPoint x: 421, endPoint y: 98, distance: 64.3
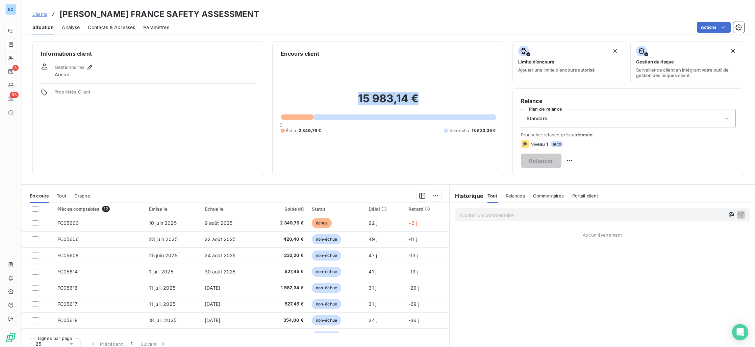
click at [421, 98] on h2 "15 983,14 €" at bounding box center [388, 102] width 215 height 20
click at [460, 164] on div "15 983,14 € 0 Échu 2 349,79 € Non-échu 13 633,35 €" at bounding box center [388, 113] width 215 height 110
click at [67, 31] on div "Analyse" at bounding box center [71, 27] width 18 height 14
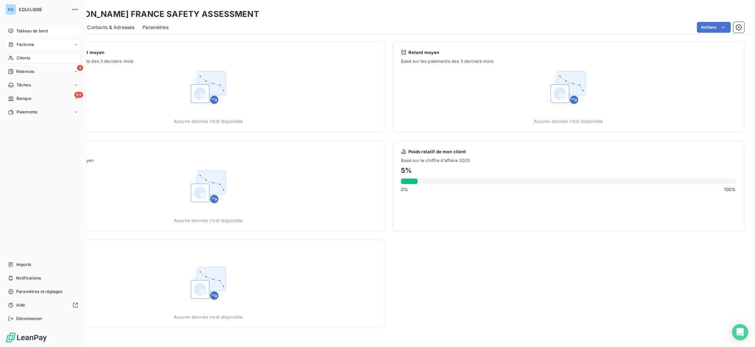
click at [28, 44] on span "Factures" at bounding box center [25, 45] width 17 height 6
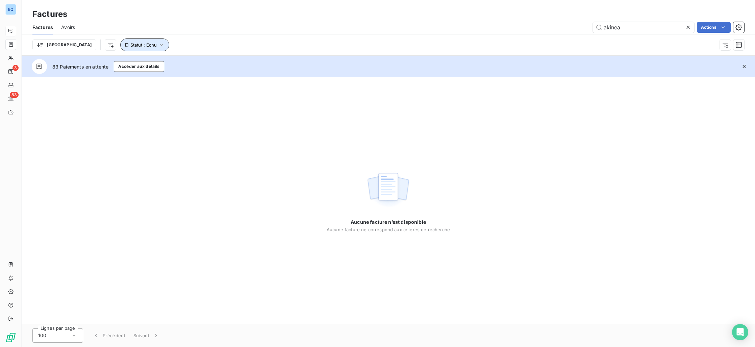
click at [130, 44] on span "Statut : Échu" at bounding box center [143, 44] width 26 height 5
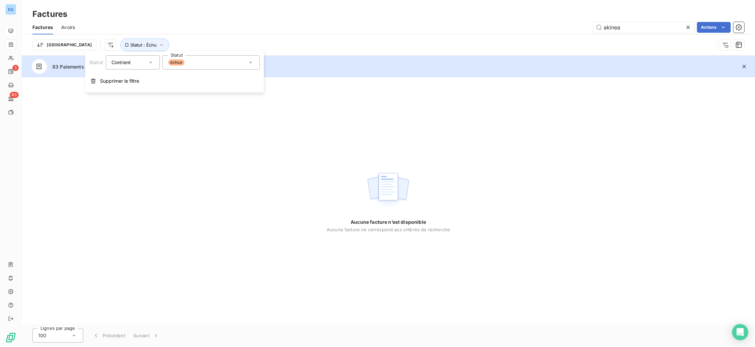
click at [197, 61] on div "échue" at bounding box center [210, 62] width 97 height 14
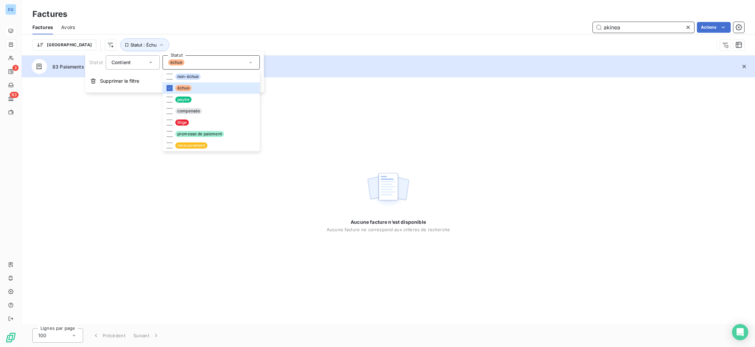
drag, startPoint x: 617, startPoint y: 23, endPoint x: 624, endPoint y: 26, distance: 7.6
click at [617, 23] on input "akinea" at bounding box center [643, 27] width 101 height 11
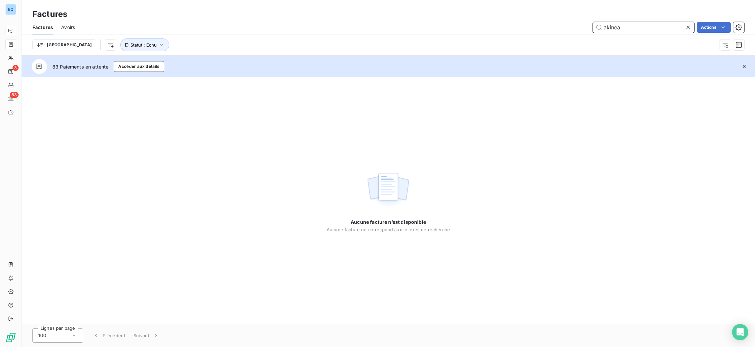
drag, startPoint x: 629, startPoint y: 28, endPoint x: 592, endPoint y: 25, distance: 37.3
click at [593, 25] on input "akinea" at bounding box center [643, 27] width 101 height 11
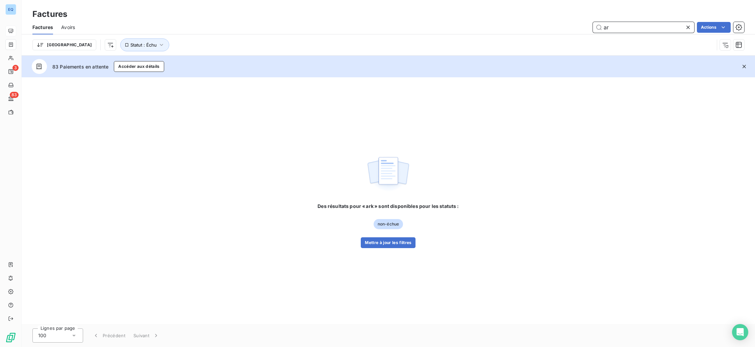
type input "a"
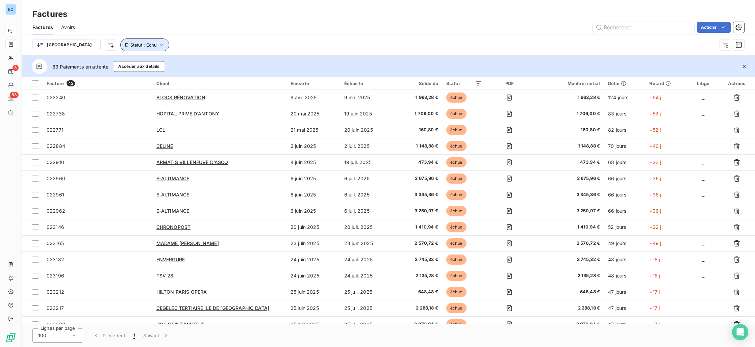
click at [158, 47] on icon "button" at bounding box center [161, 45] width 7 height 7
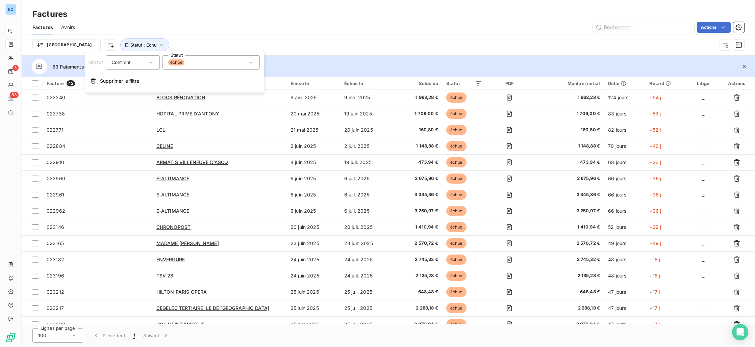
click at [206, 64] on div "échue" at bounding box center [210, 62] width 97 height 14
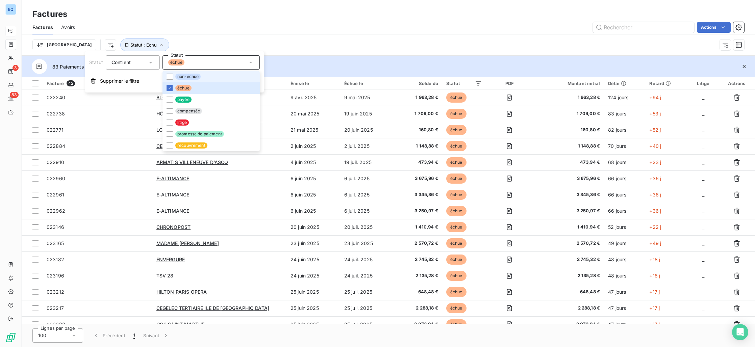
click at [201, 76] on li "non-échue" at bounding box center [210, 76] width 97 height 11
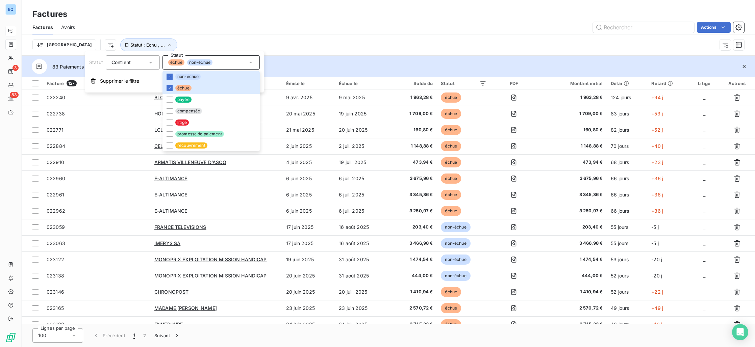
click at [336, 39] on div "Trier Statut : Échu , ..." at bounding box center [372, 44] width 681 height 13
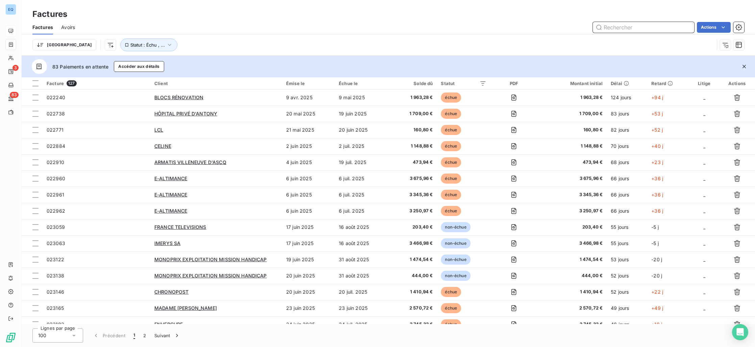
drag, startPoint x: 627, startPoint y: 27, endPoint x: 622, endPoint y: 30, distance: 6.1
click at [627, 27] on input "text" at bounding box center [643, 27] width 101 height 11
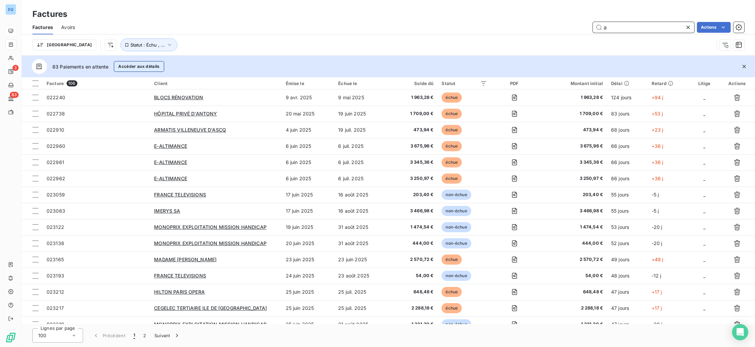
type input "a"
click at [138, 64] on button "Accéder aux détails" at bounding box center [139, 66] width 50 height 11
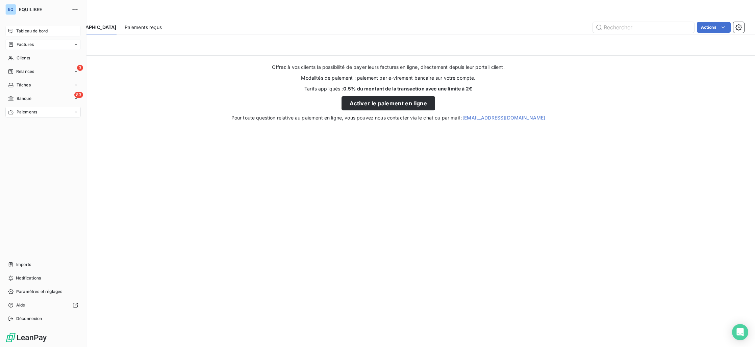
click at [17, 46] on span "Factures" at bounding box center [25, 45] width 17 height 6
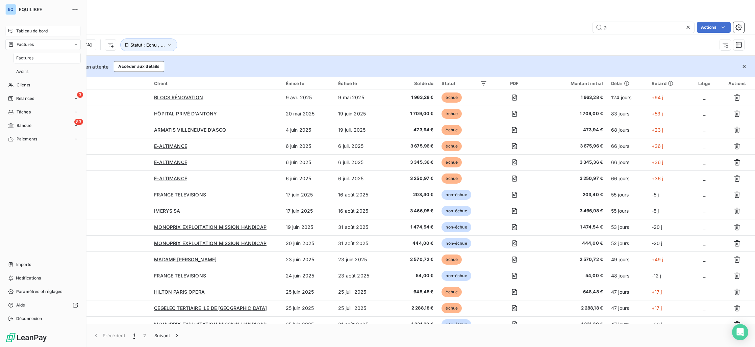
click at [25, 58] on span "Factures" at bounding box center [24, 58] width 17 height 6
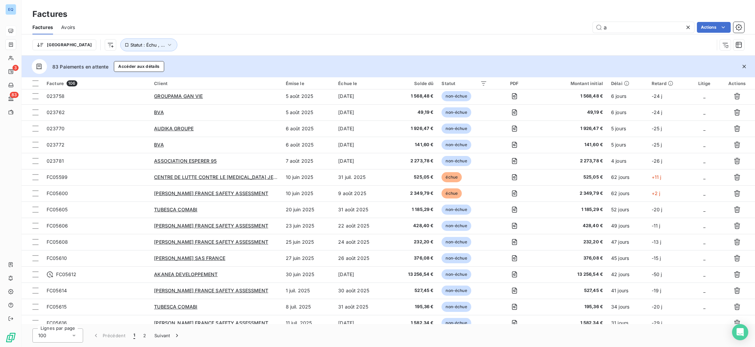
scroll to position [1178, 0]
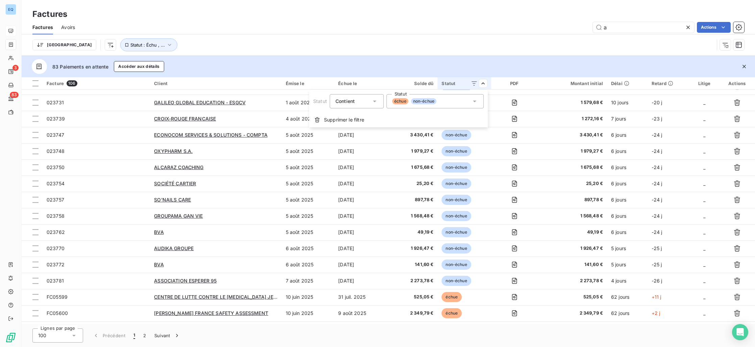
click at [444, 101] on div "échue non-échue" at bounding box center [434, 101] width 97 height 14
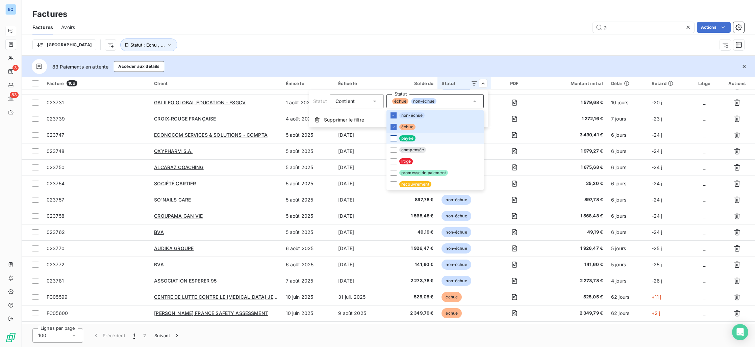
click at [391, 136] on div at bounding box center [393, 138] width 6 height 6
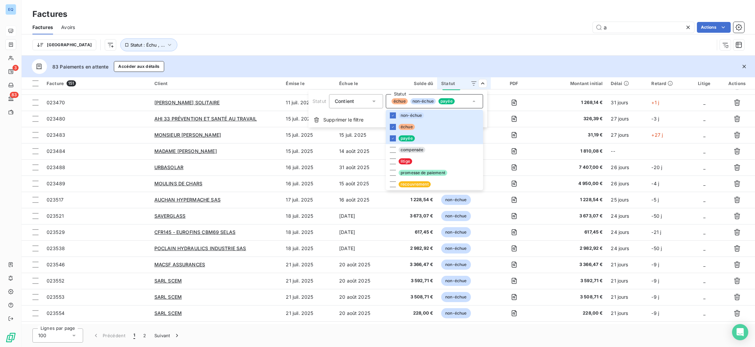
click at [474, 63] on html "EQ 3 83 Factures Factures Avoirs a Actions Trier Statut : Échu , ... 83 Paiemen…" at bounding box center [377, 173] width 755 height 347
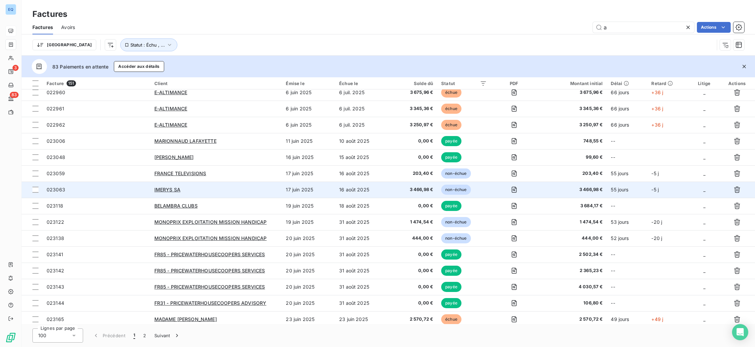
scroll to position [0, 0]
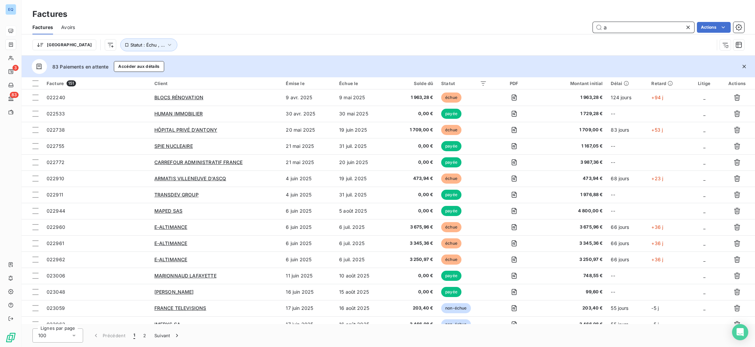
click at [616, 31] on input "a" at bounding box center [643, 27] width 101 height 11
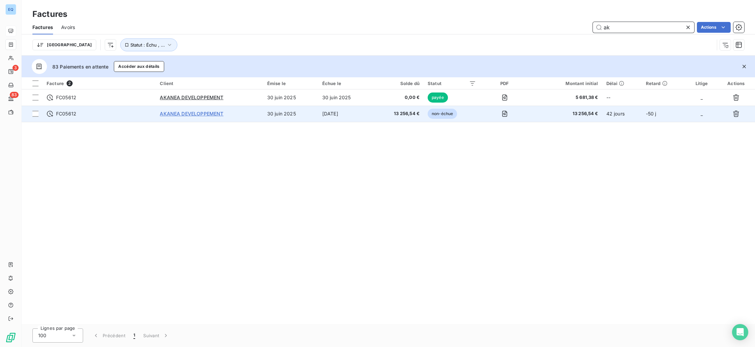
type input "ak"
click at [171, 113] on span "AKANEA DEVELOPPEMENT" at bounding box center [191, 114] width 63 height 6
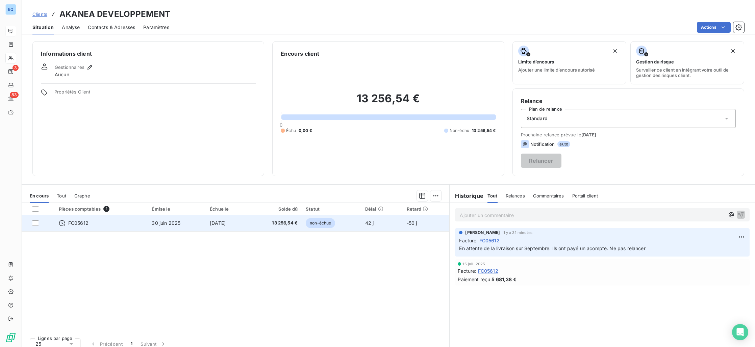
click at [165, 224] on span "30 juin 2025" at bounding box center [166, 223] width 29 height 6
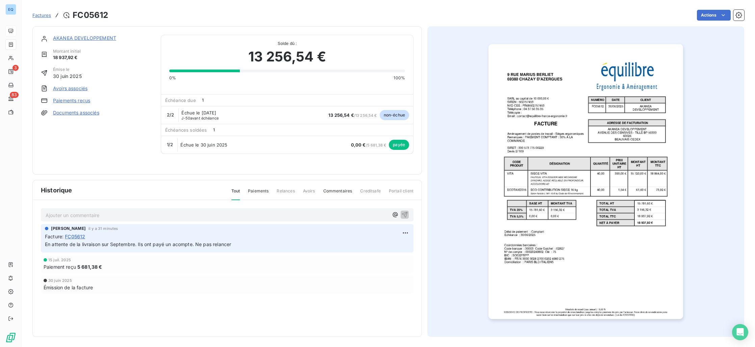
click at [153, 215] on p "Ajouter un commentaire ﻿" at bounding box center [217, 215] width 343 height 8
click at [701, 15] on html "EQ 3 83 Factures FC05612 Actions AKANEA DEVELOPPEMENT Montant initial 18 937,92…" at bounding box center [377, 173] width 755 height 347
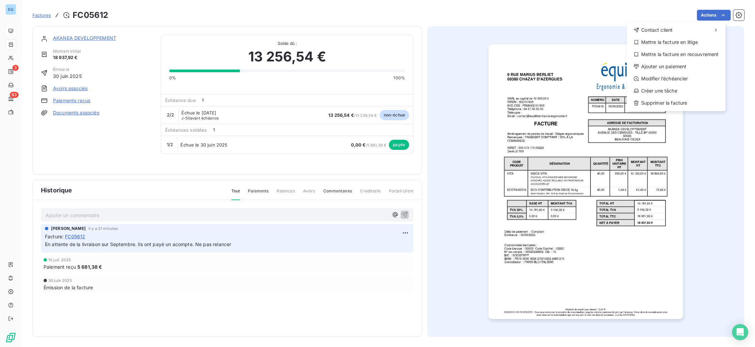
click at [9, 73] on html "EQ 3 83 Factures FC05612 Actions Contact client Mettre la facture en litige Met…" at bounding box center [377, 173] width 755 height 347
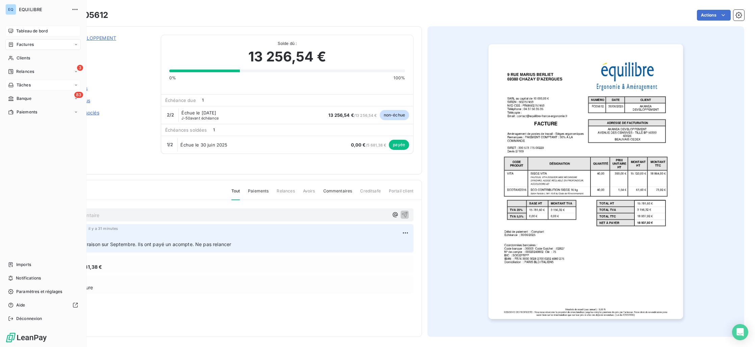
click at [20, 87] on span "Tâches" at bounding box center [24, 85] width 14 height 6
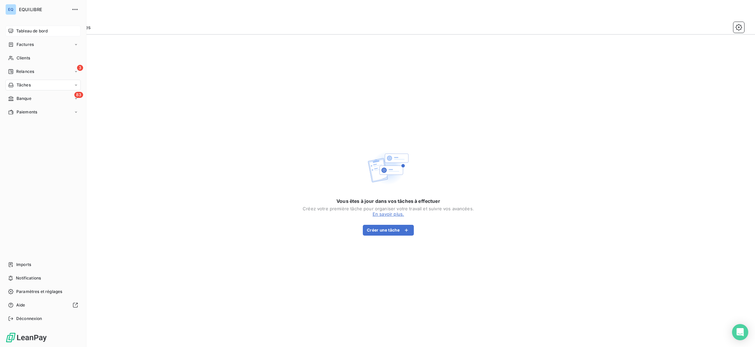
click at [37, 29] on span "Tableau de bord" at bounding box center [31, 31] width 31 height 6
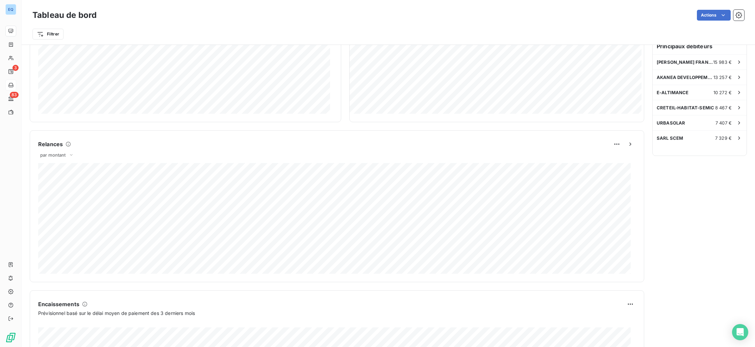
scroll to position [311, 0]
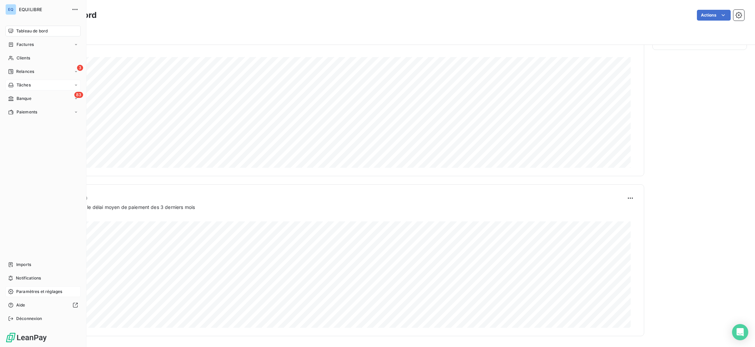
click at [38, 294] on span "Paramètres et réglages" at bounding box center [39, 292] width 46 height 6
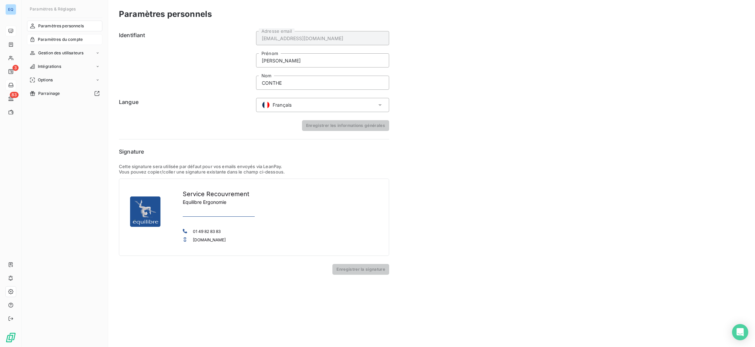
click at [59, 41] on span "Paramètres du compte" at bounding box center [60, 39] width 45 height 6
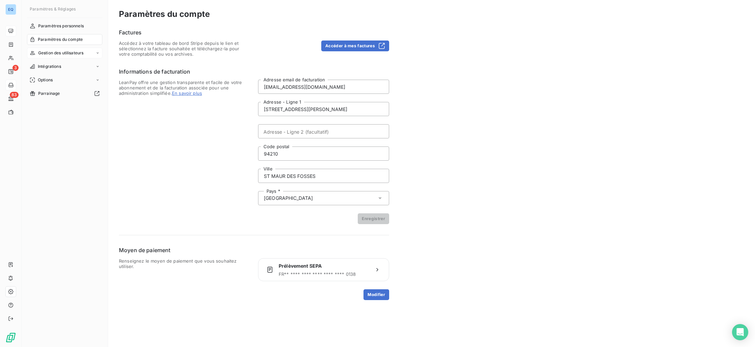
click at [59, 50] on span "Gestion des utilisateurs" at bounding box center [61, 53] width 46 height 6
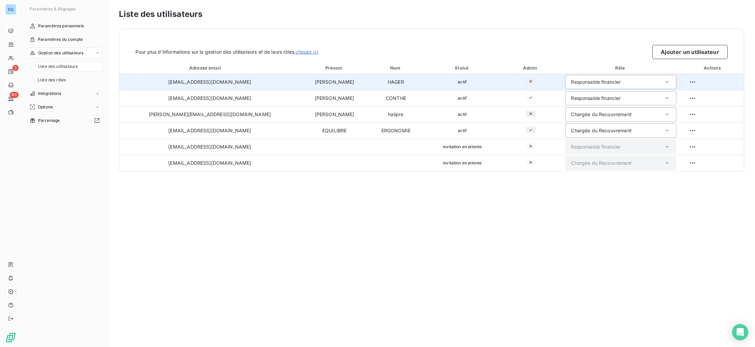
click at [527, 80] on button "button" at bounding box center [530, 81] width 9 height 6
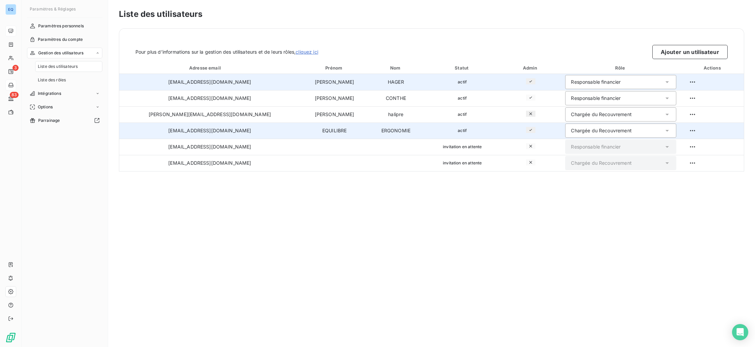
click at [526, 132] on button "button" at bounding box center [530, 130] width 9 height 6
click at [445, 265] on div "Liste des utilisateurs Pour plus d’informations sur la gestion des utilisateurs…" at bounding box center [431, 173] width 647 height 347
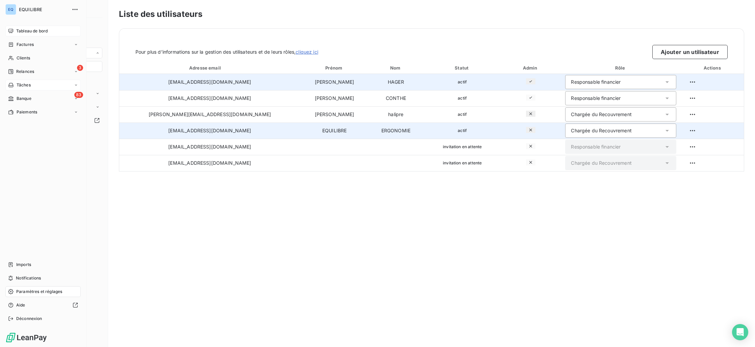
click at [11, 33] on icon at bounding box center [10, 31] width 5 height 4
